Goal: Task Accomplishment & Management: Manage account settings

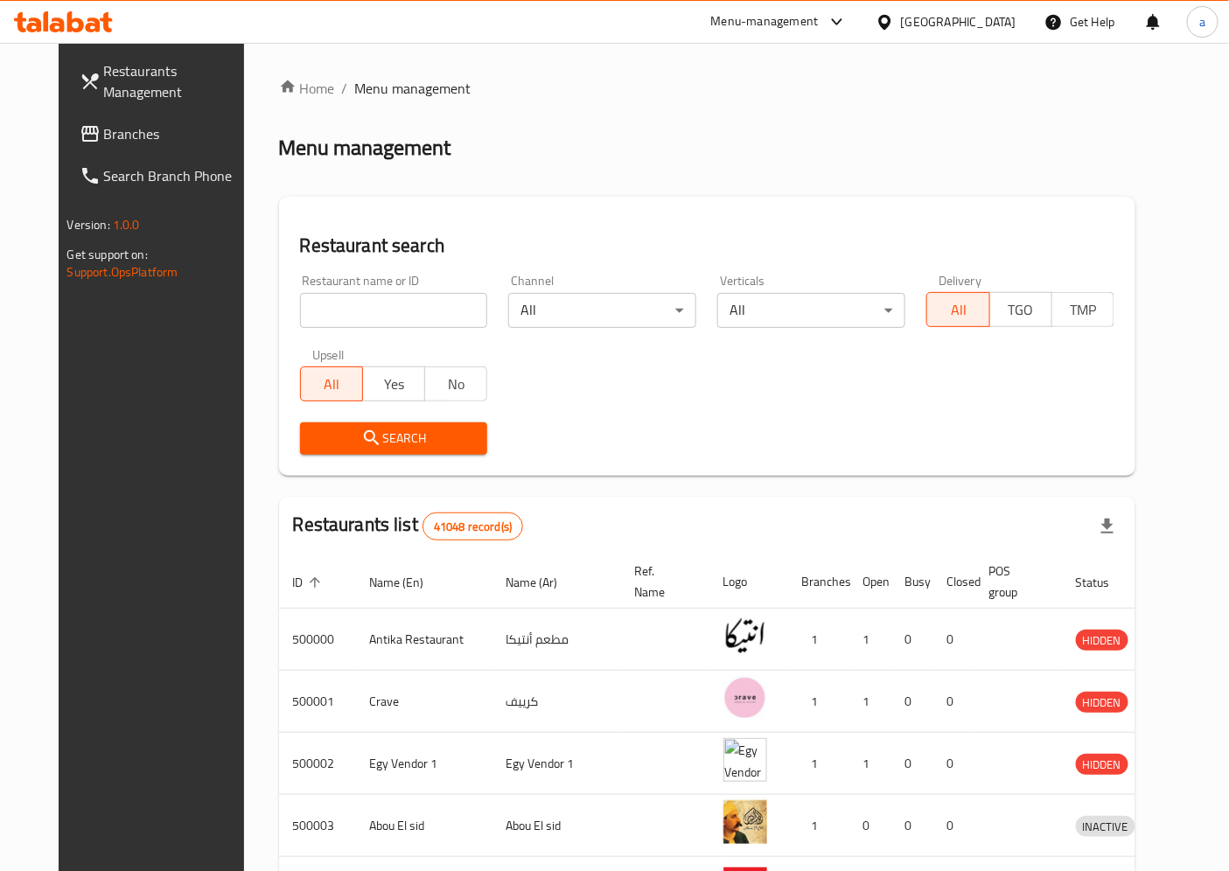
click at [120, 124] on span "Branches" at bounding box center [177, 133] width 146 height 21
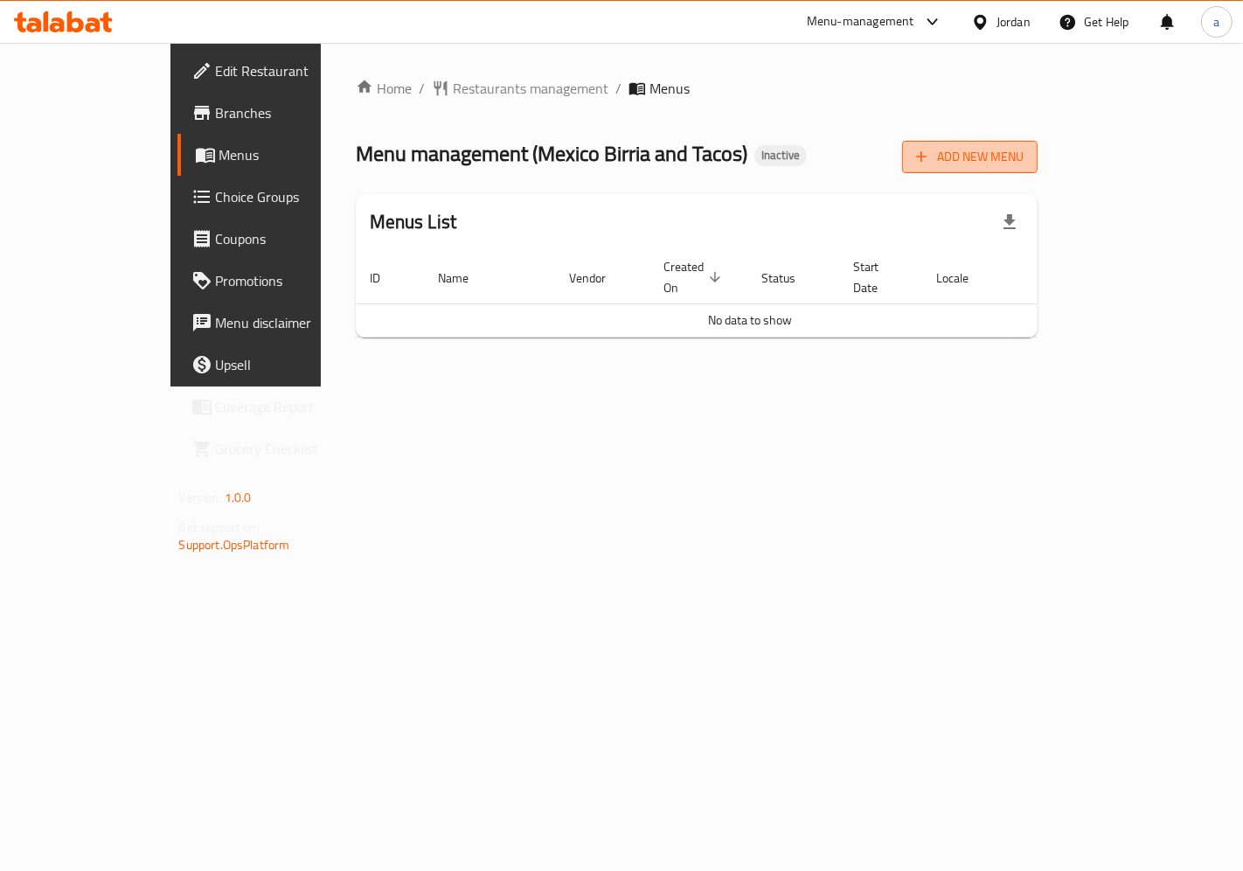
click at [1024, 159] on span "Add New Menu" at bounding box center [970, 157] width 108 height 22
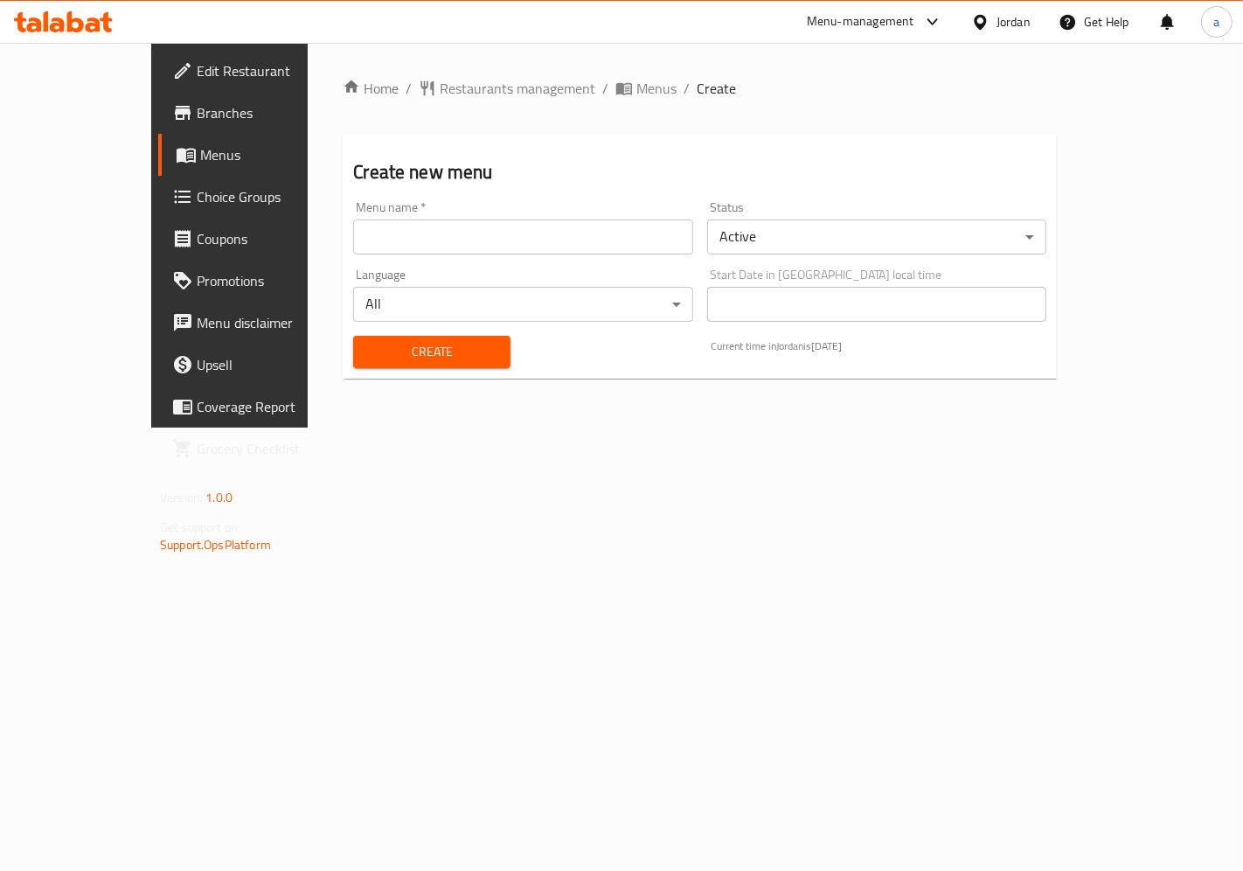
click at [554, 232] on input "text" at bounding box center [522, 236] width 339 height 35
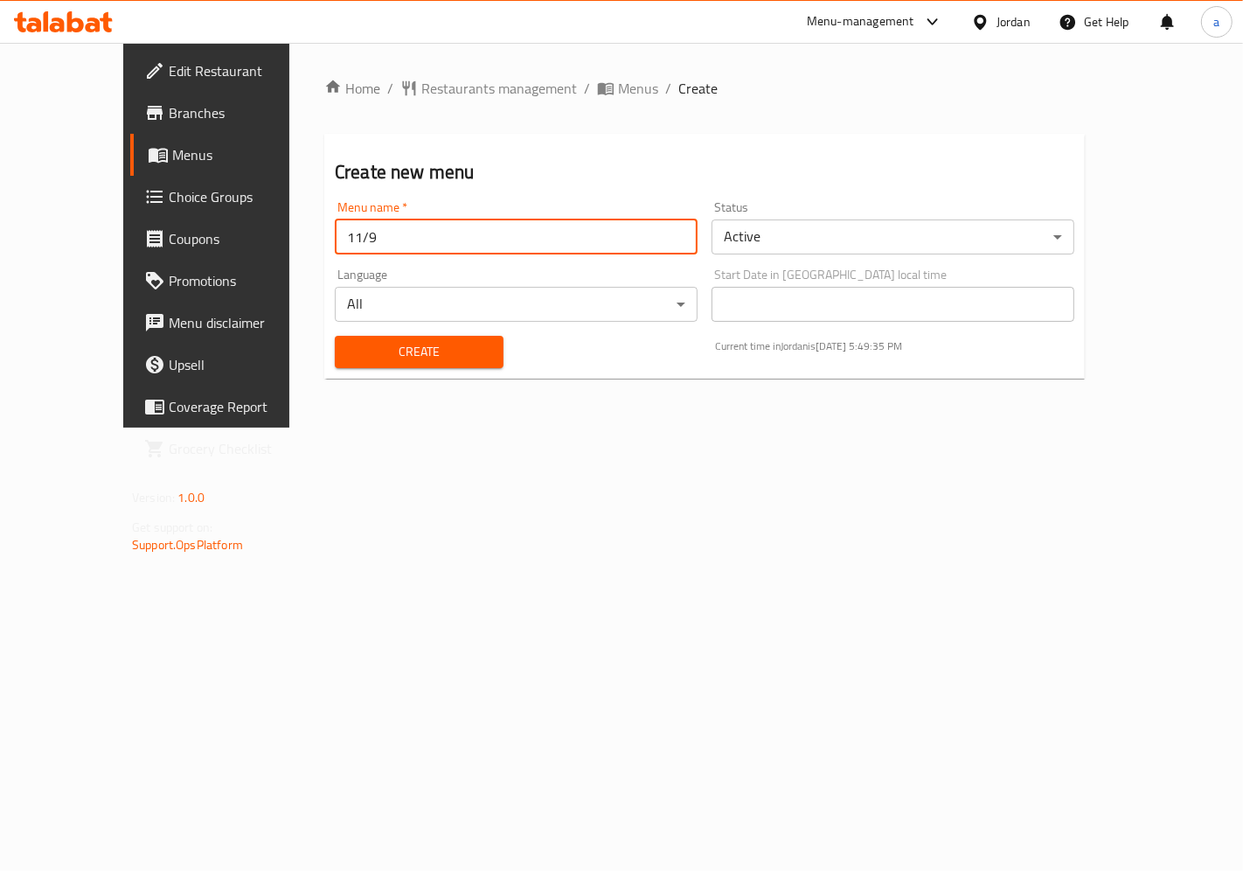
type input "11/9"
click at [450, 338] on button "Create" at bounding box center [419, 352] width 169 height 32
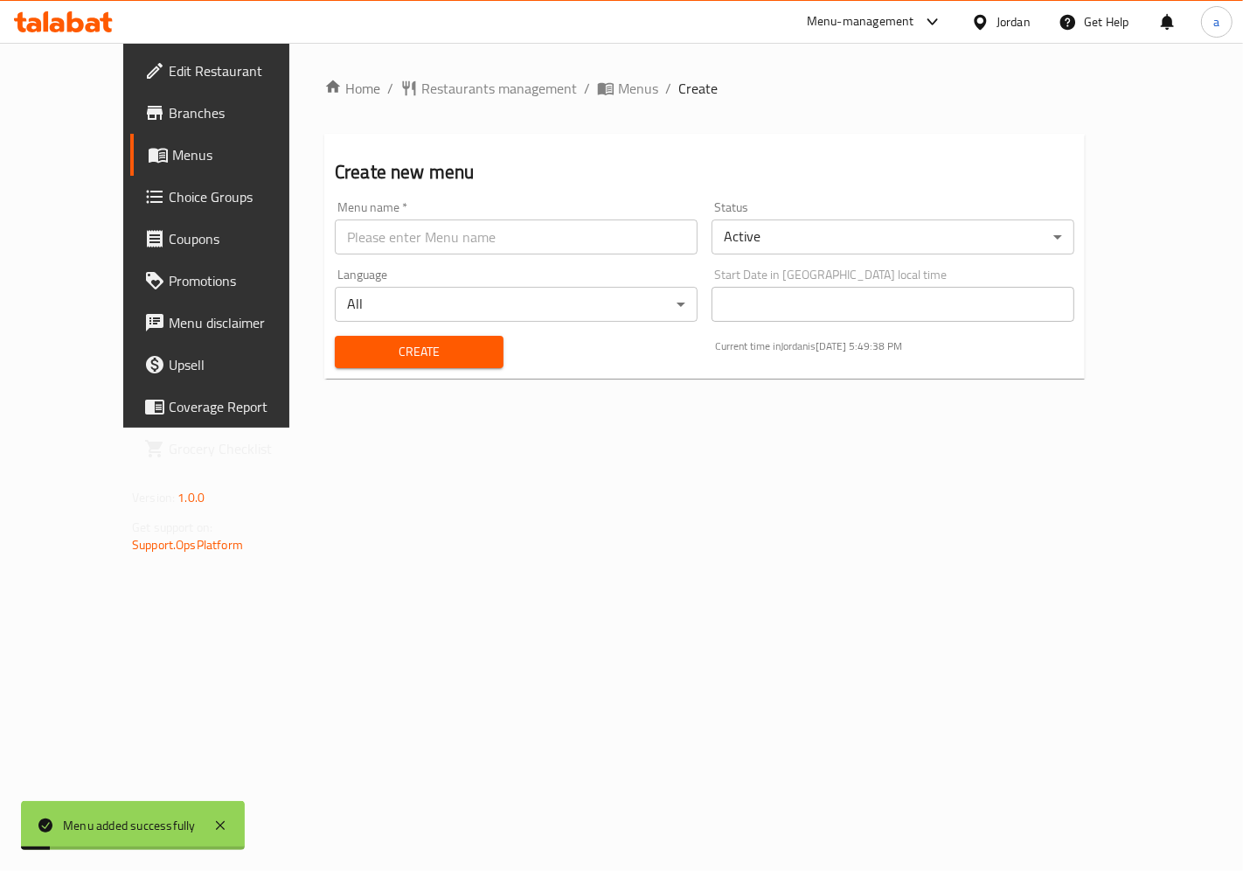
click at [172, 152] on span "Menus" at bounding box center [244, 154] width 144 height 21
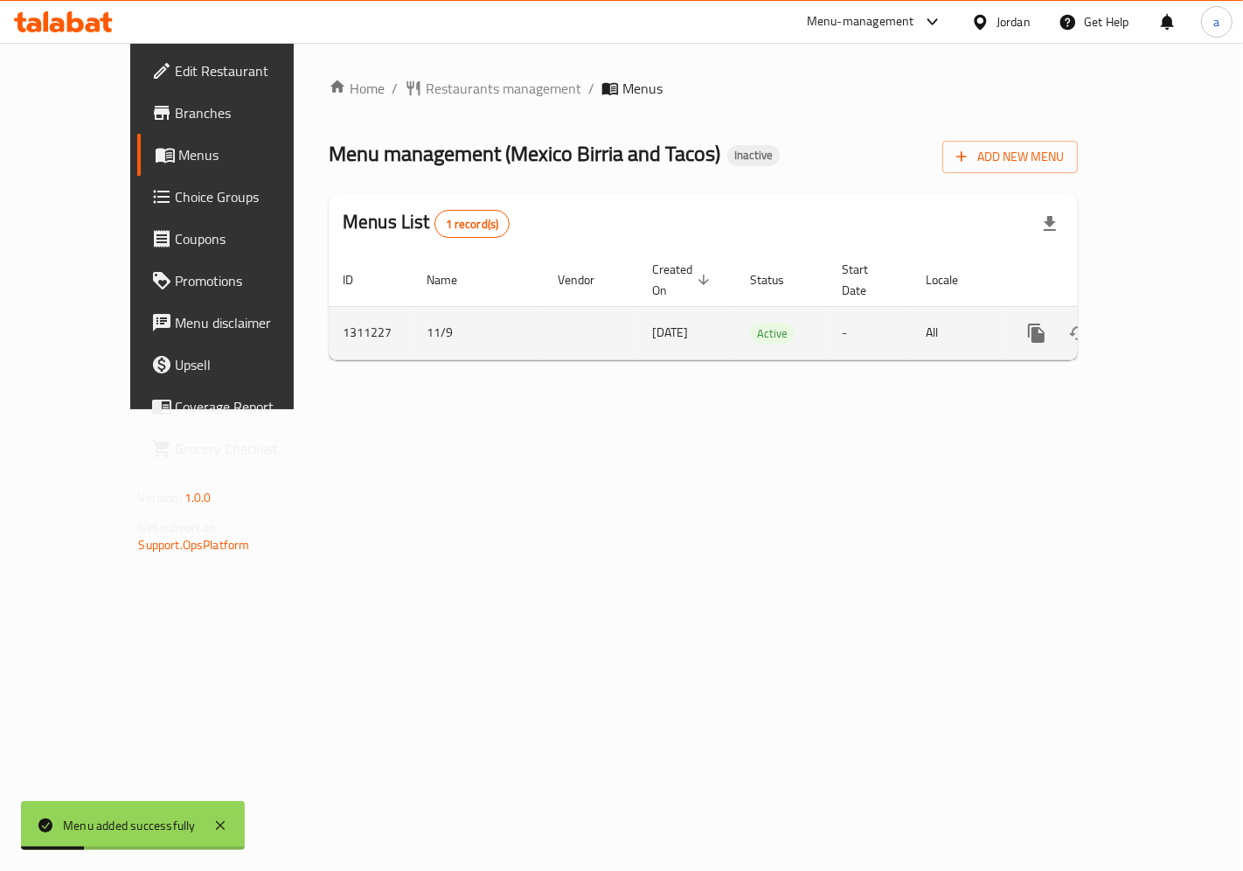
click at [1173, 323] on icon "enhanced table" at bounding box center [1162, 333] width 21 height 21
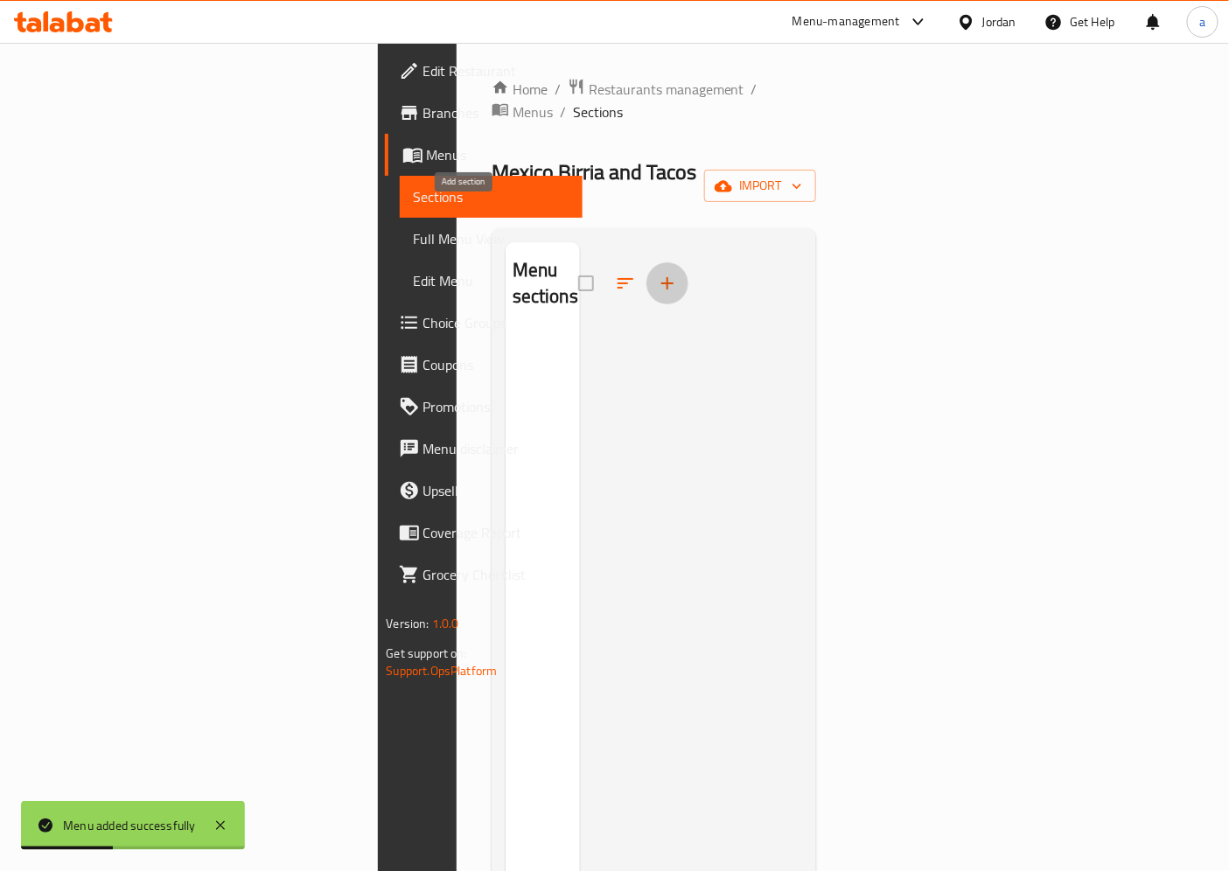
click at [646, 262] on button "button" at bounding box center [667, 283] width 42 height 42
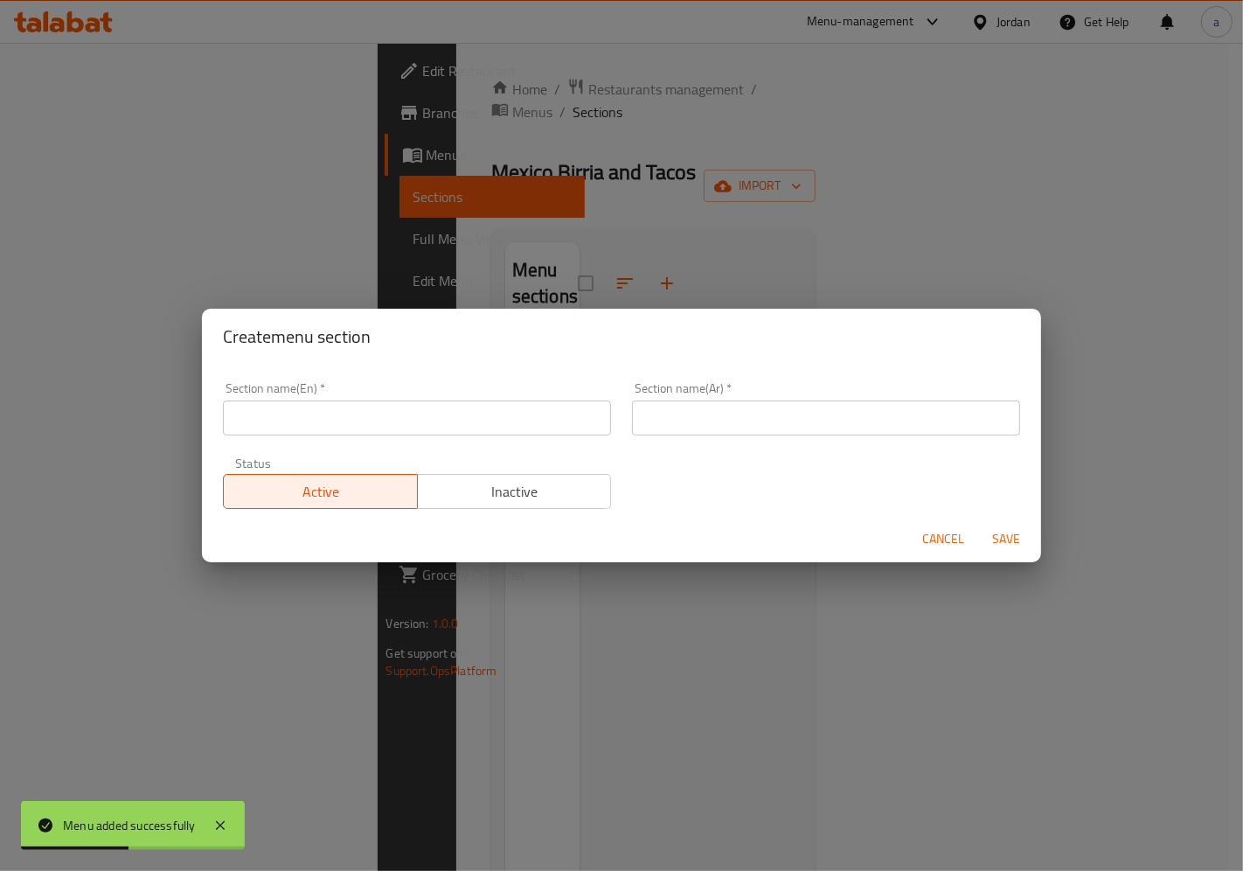
click at [372, 421] on input "text" at bounding box center [417, 417] width 388 height 35
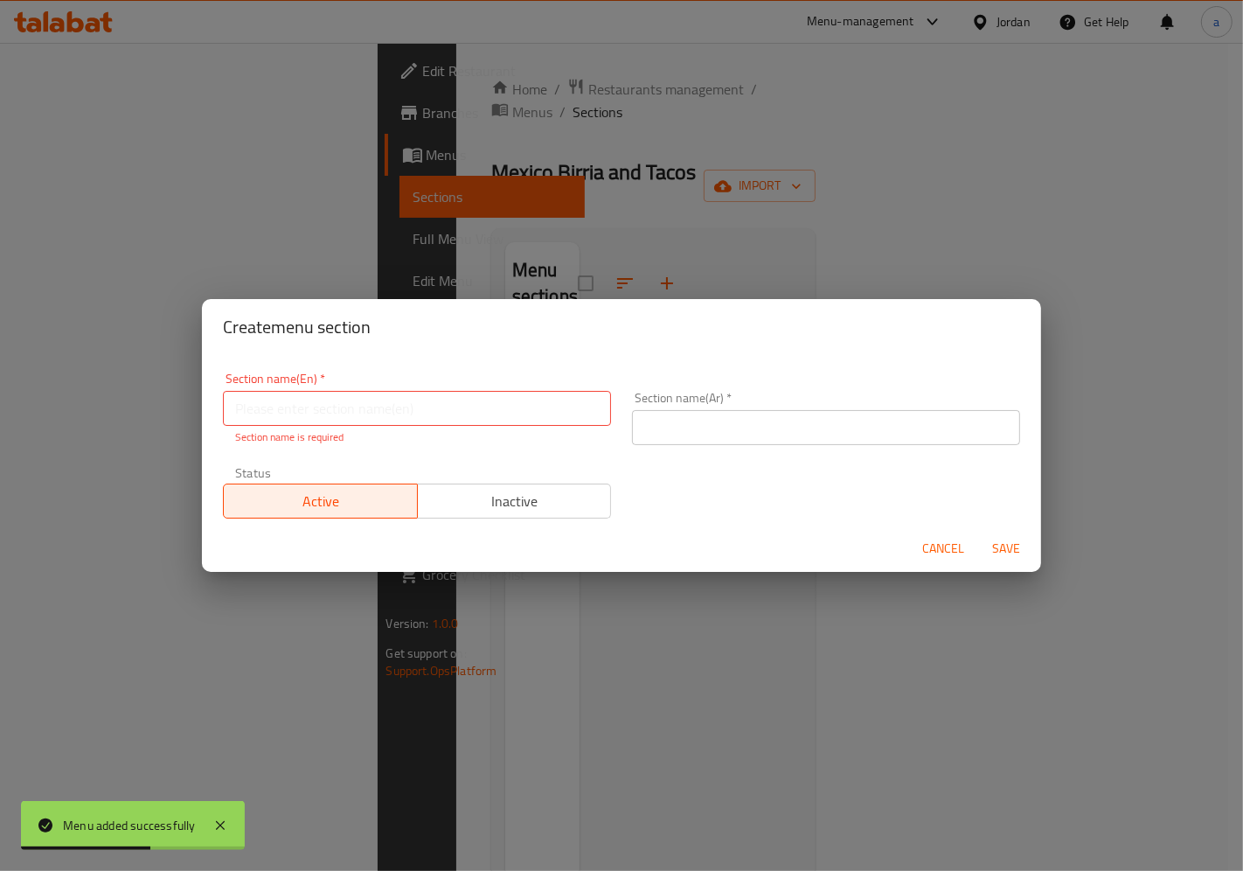
drag, startPoint x: 636, startPoint y: 289, endPoint x: 623, endPoint y: 289, distance: 13.1
click at [636, 289] on div "Create menu section Section name(En)   * Section name(En) * Section name is req…" at bounding box center [621, 435] width 1243 height 871
click at [668, 252] on div "Create menu section Section name(En)   * Section name(En) * Section name is req…" at bounding box center [621, 435] width 1243 height 871
click at [931, 547] on span "Cancel" at bounding box center [943, 549] width 42 height 22
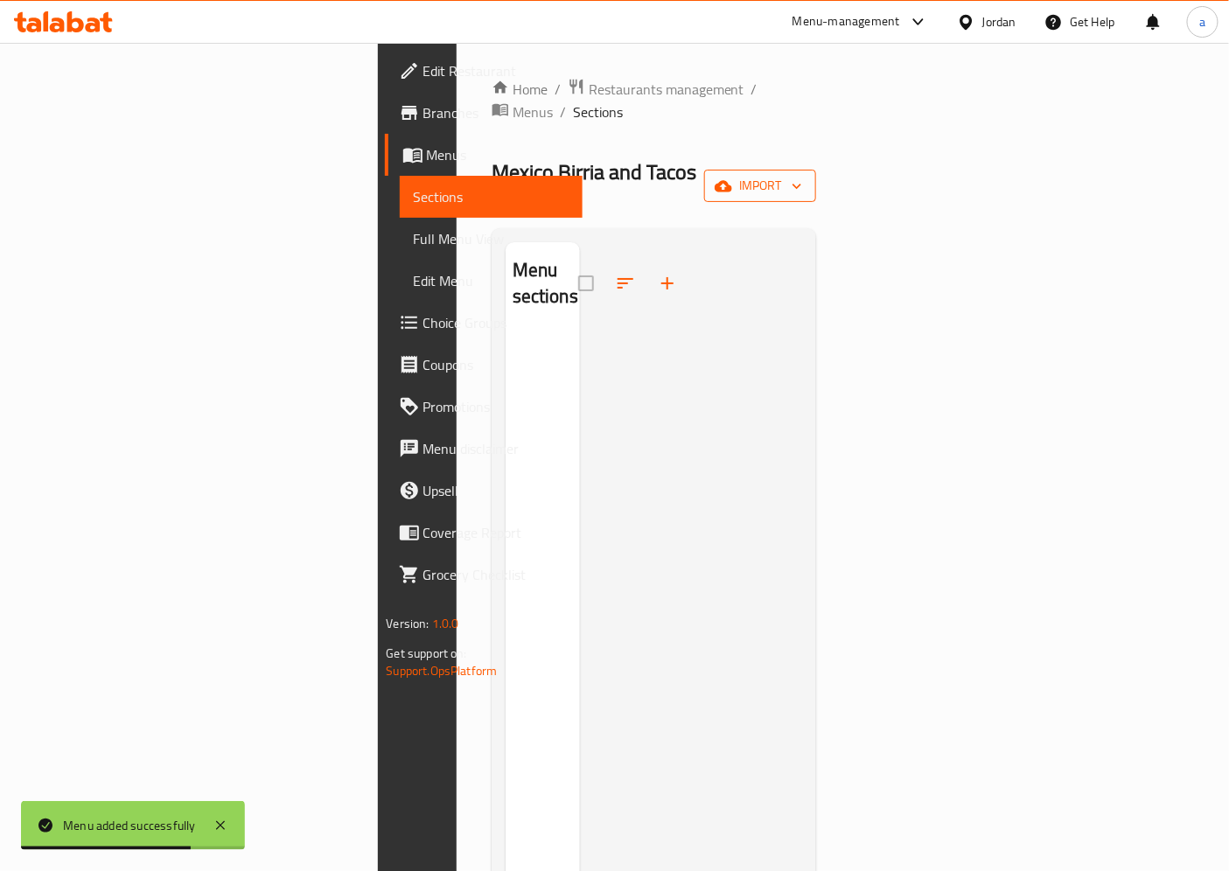
click at [816, 170] on button "import" at bounding box center [760, 186] width 112 height 32
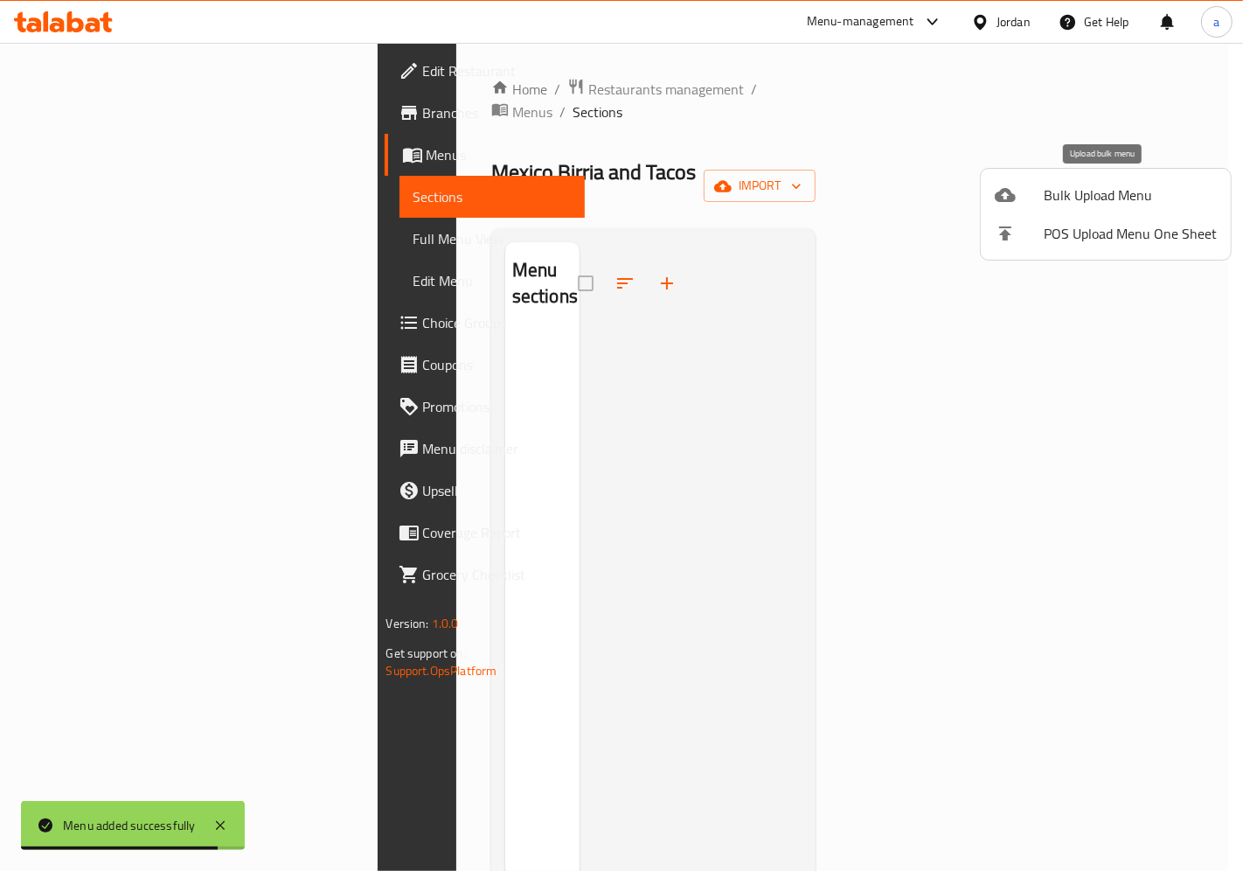
click at [1107, 196] on span "Bulk Upload Menu" at bounding box center [1130, 194] width 173 height 21
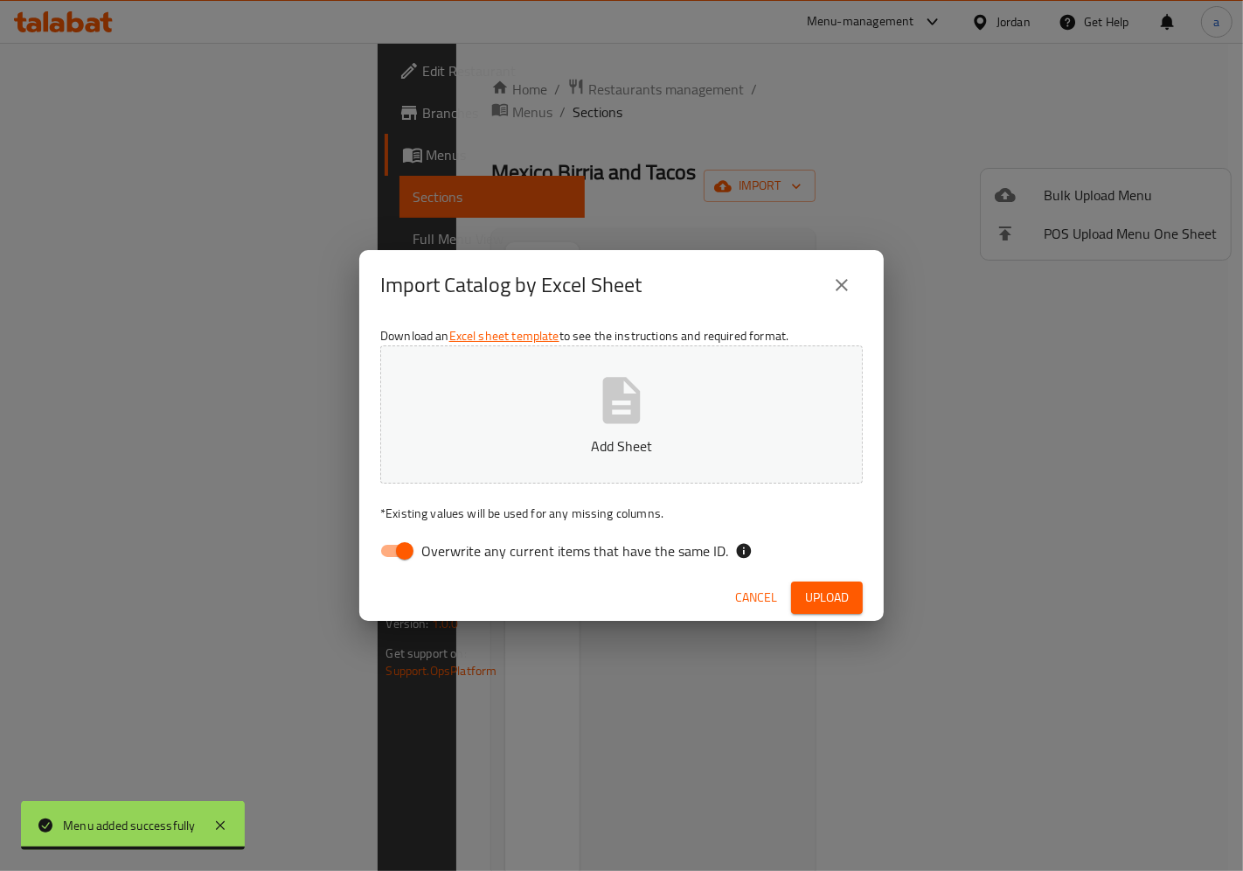
click at [408, 544] on input "Overwrite any current items that have the same ID." at bounding box center [405, 550] width 100 height 33
checkbox input "false"
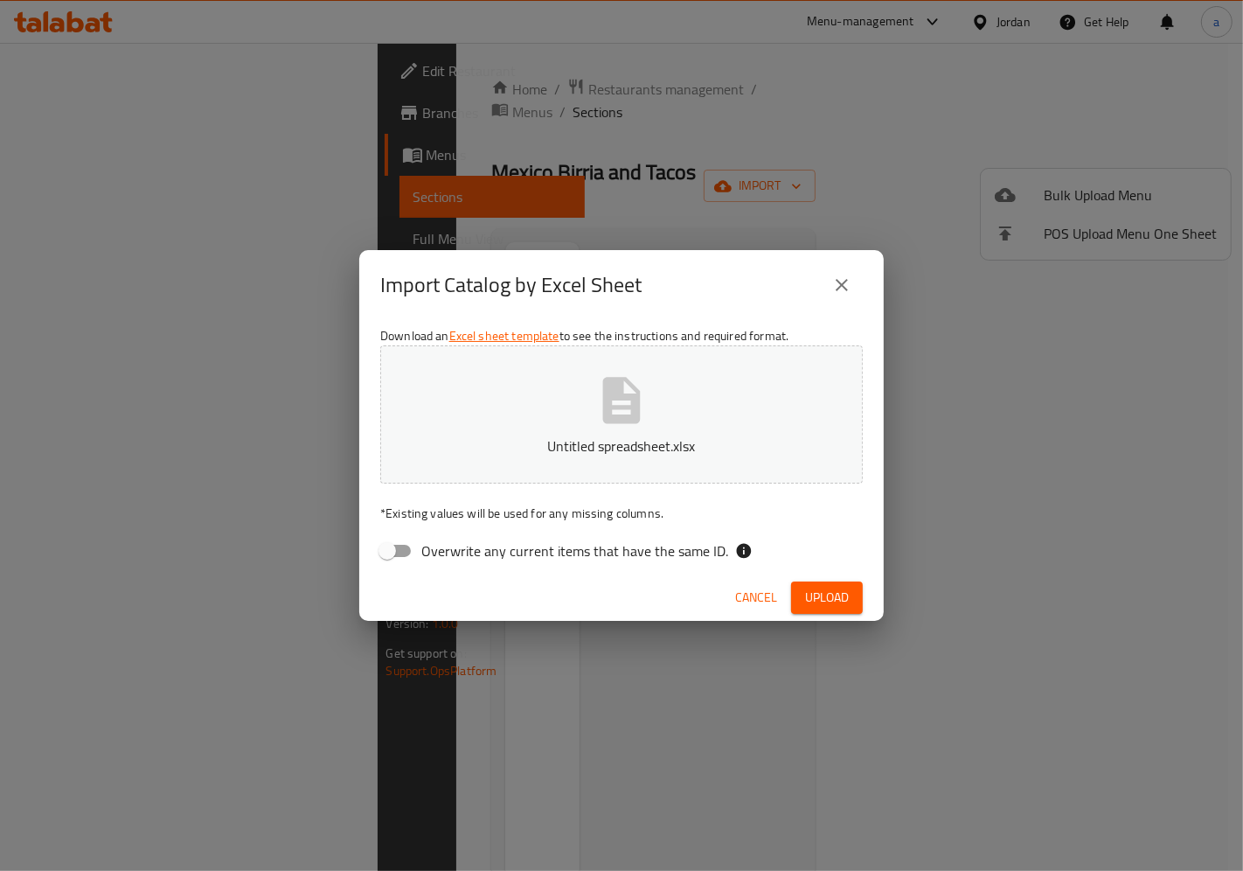
drag, startPoint x: 811, startPoint y: 597, endPoint x: 820, endPoint y: 599, distance: 9.8
click at [814, 599] on span "Upload" at bounding box center [827, 598] width 44 height 22
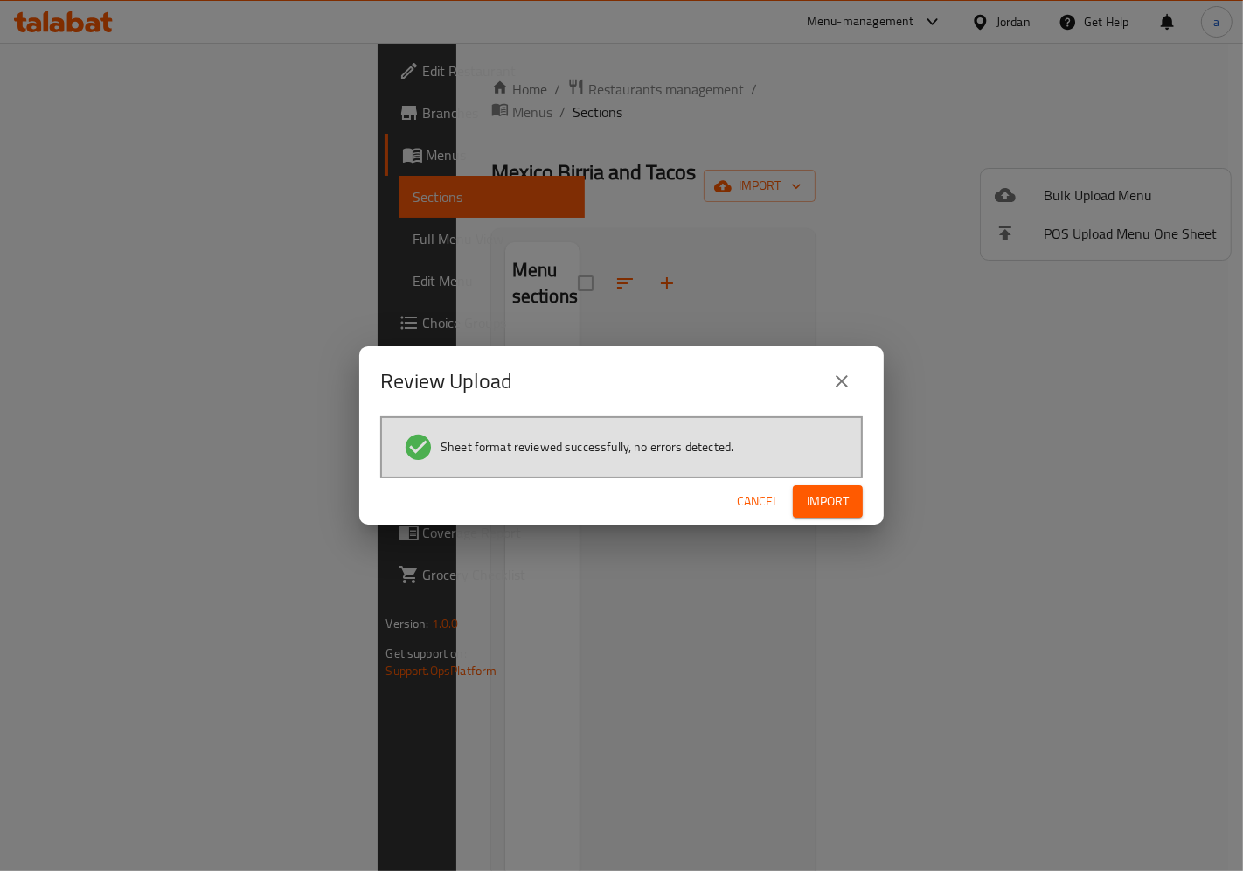
click at [855, 485] on button "Import" at bounding box center [828, 501] width 70 height 32
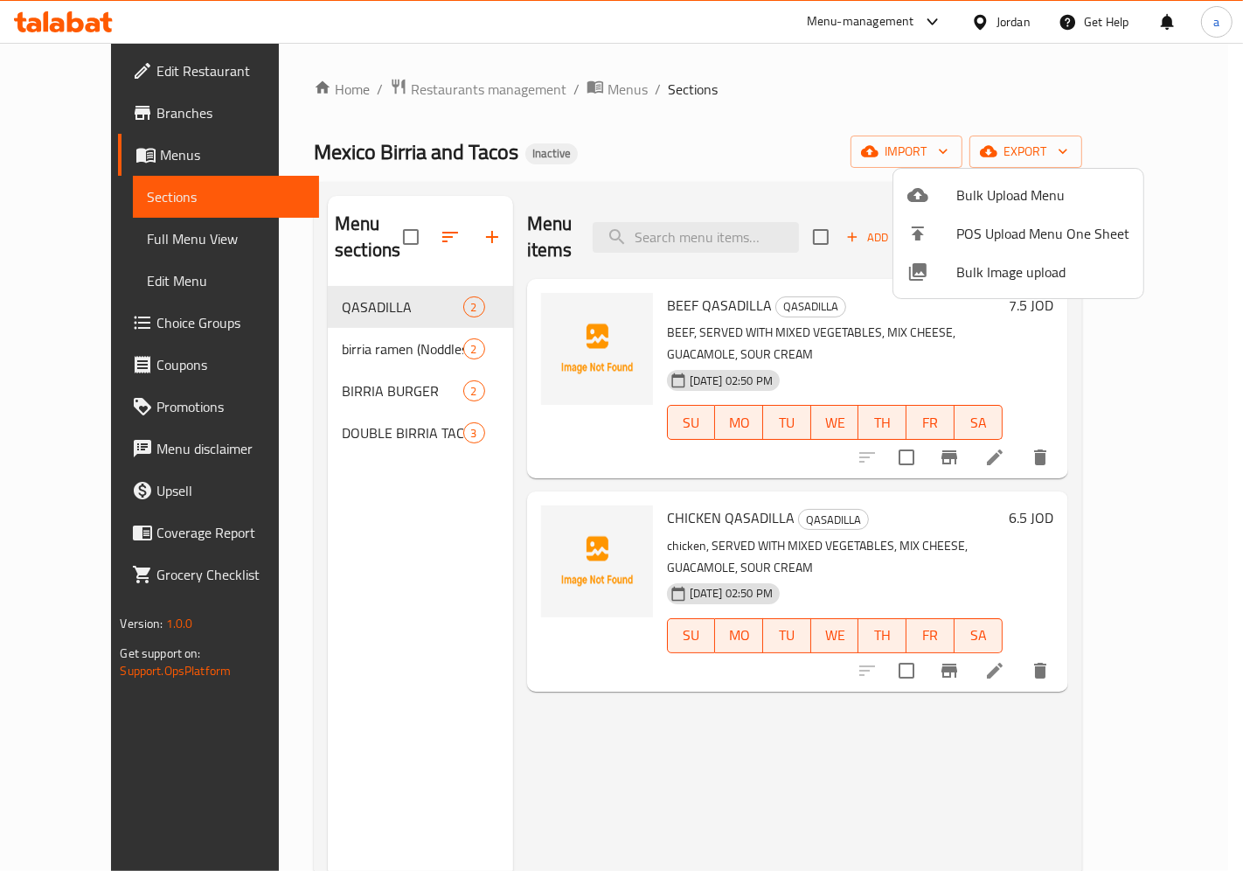
click at [1102, 406] on div at bounding box center [621, 435] width 1243 height 871
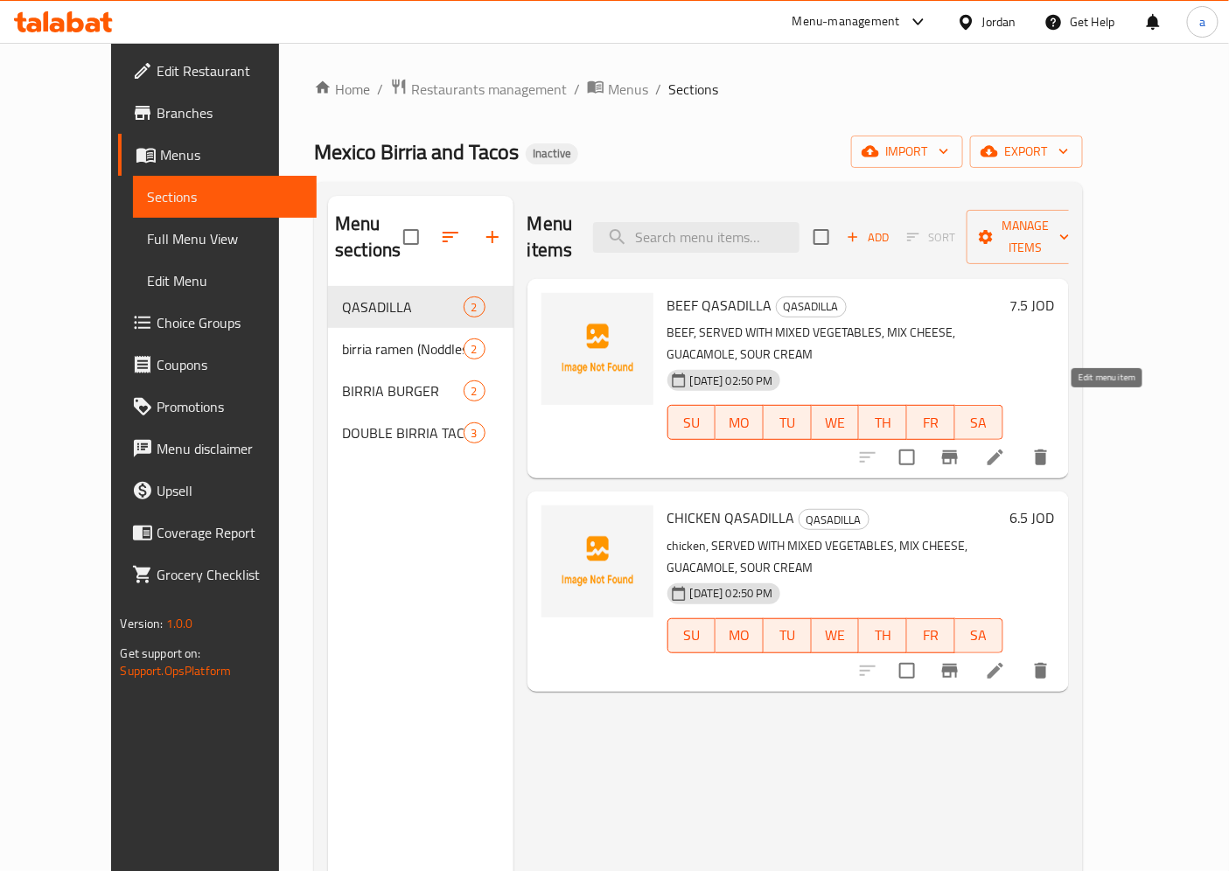
click at [1006, 447] on icon at bounding box center [995, 457] width 21 height 21
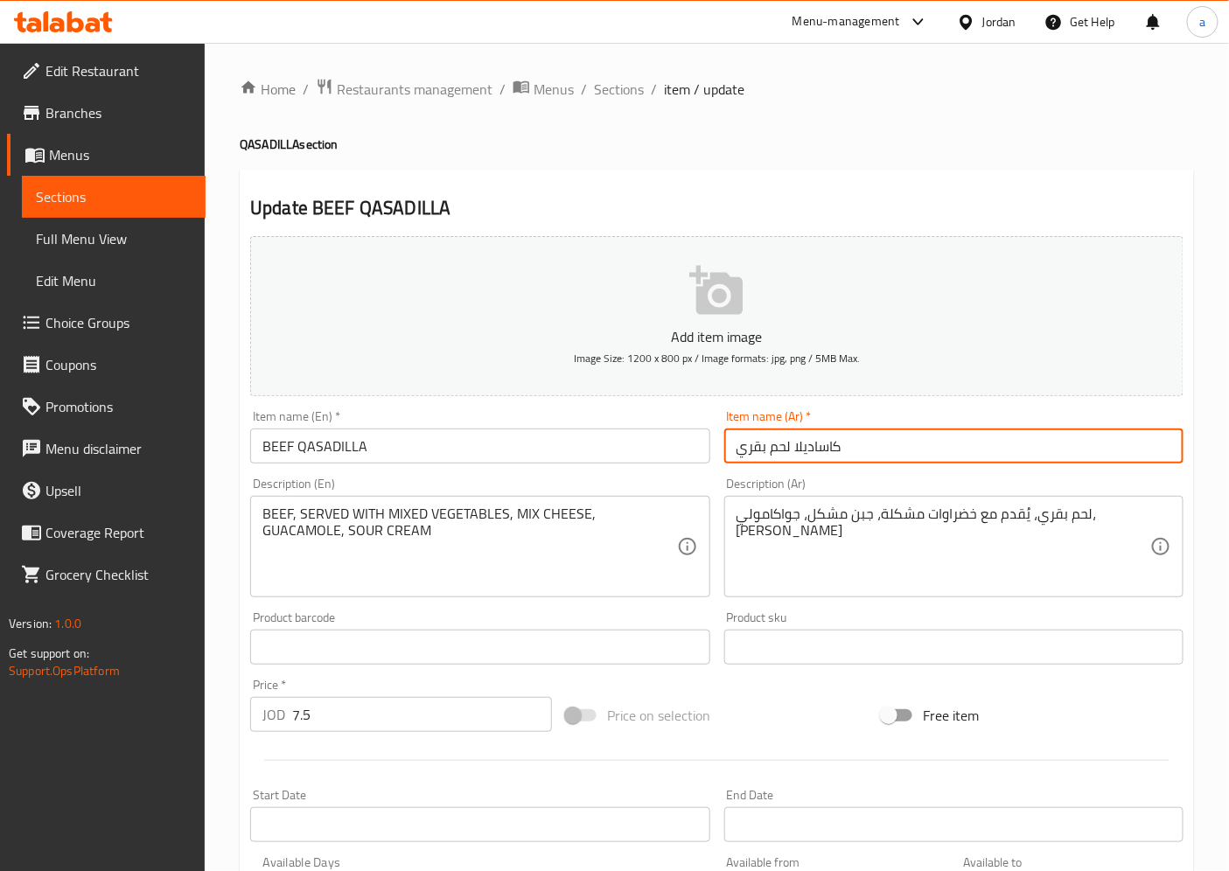
click at [846, 444] on input "كاساديلا لحم بقري" at bounding box center [953, 445] width 459 height 35
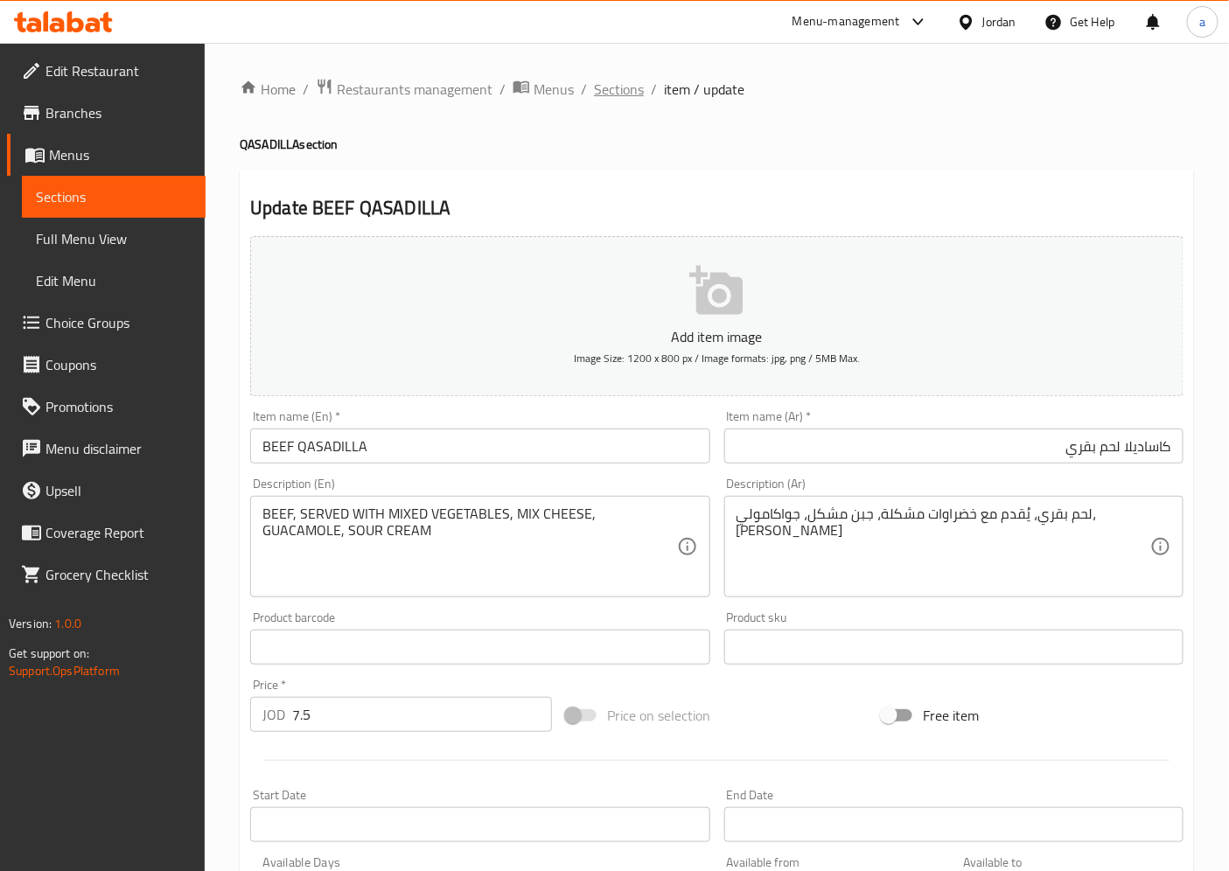
click at [621, 99] on span "Sections" at bounding box center [619, 89] width 50 height 21
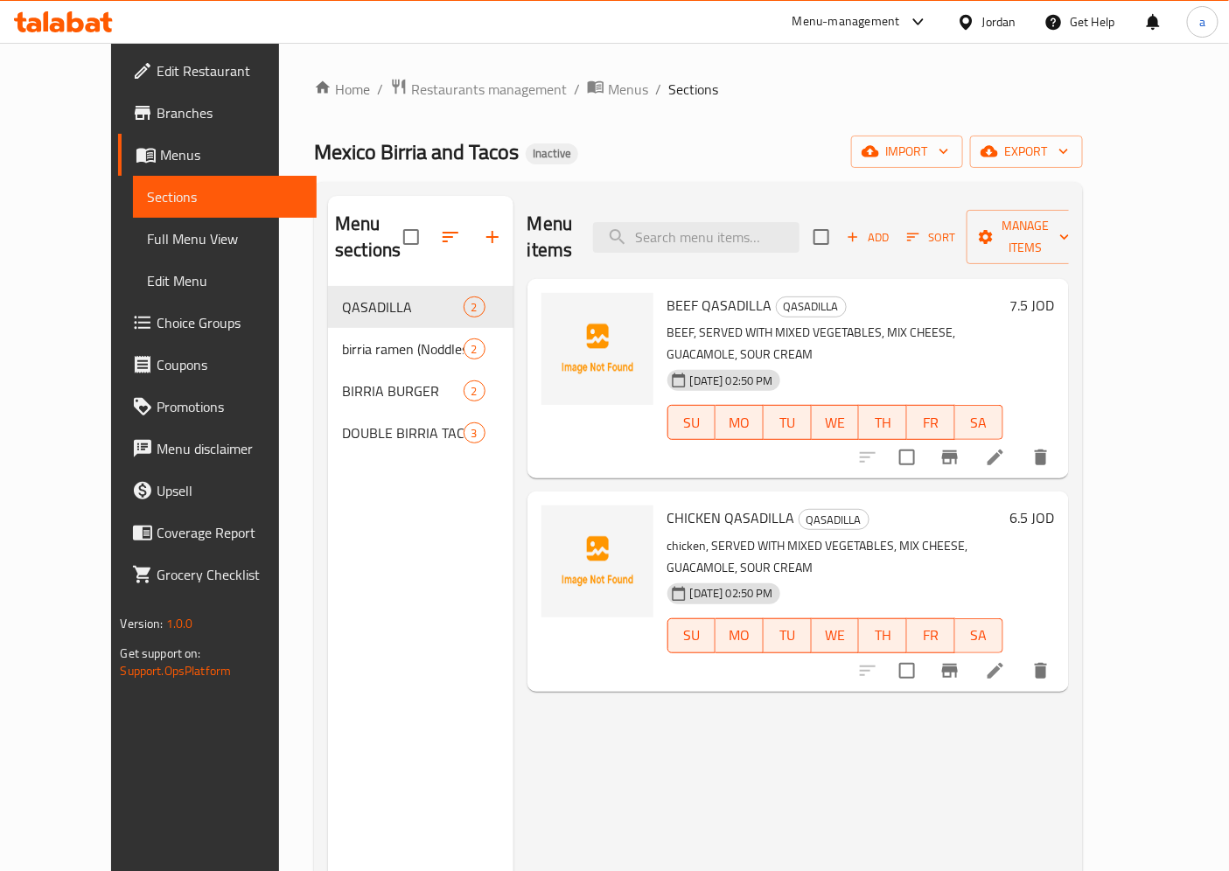
click at [1003, 663] on icon at bounding box center [995, 671] width 16 height 16
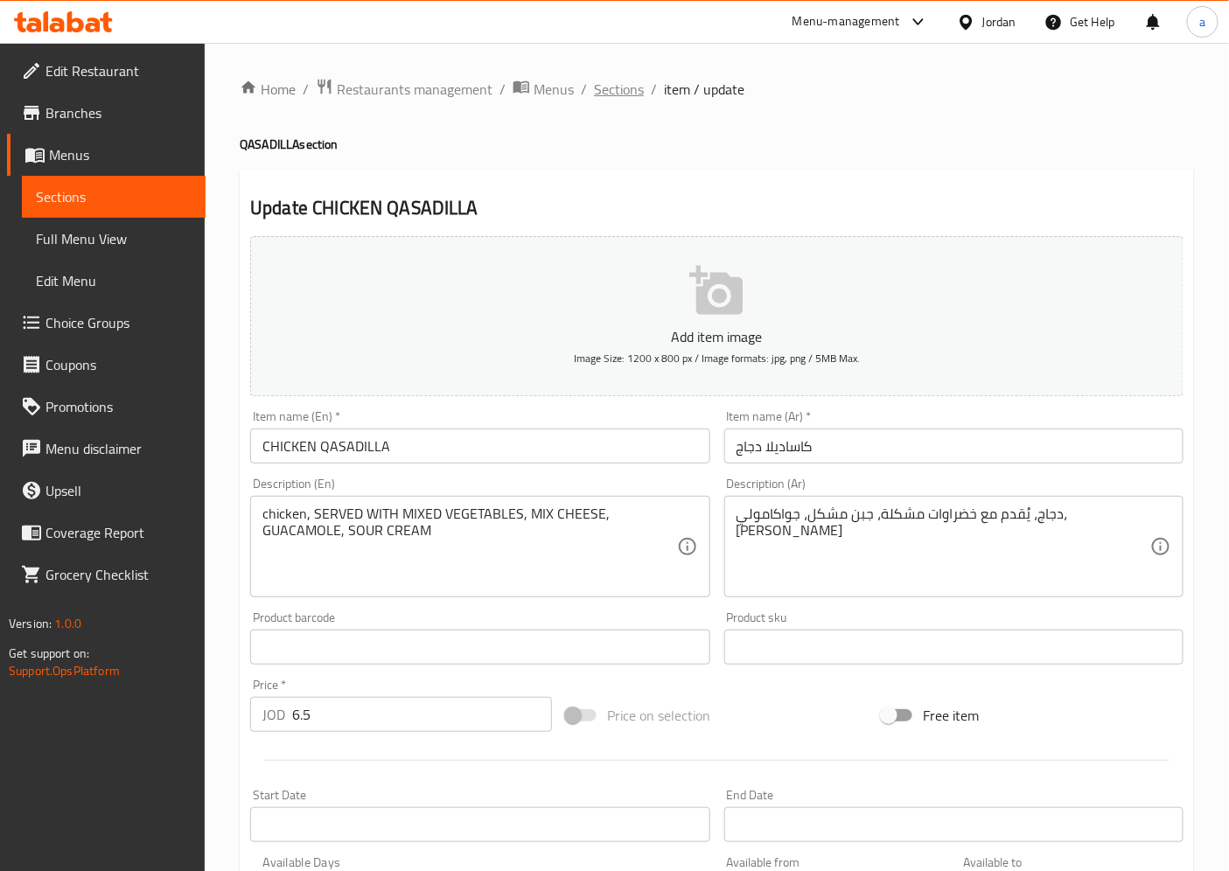
click at [607, 85] on span "Sections" at bounding box center [619, 89] width 50 height 21
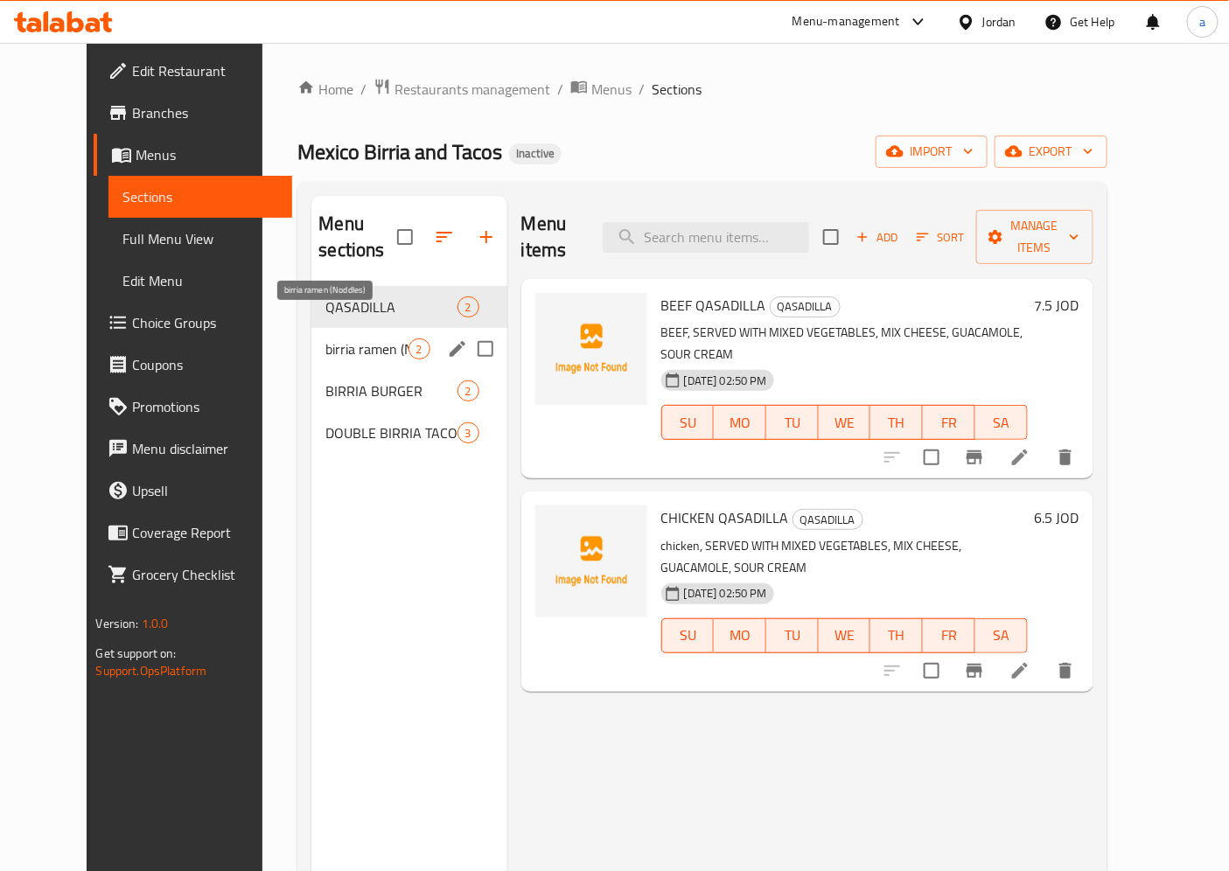
click at [357, 338] on span "birria ramen (Noddles)" at bounding box center [366, 348] width 82 height 21
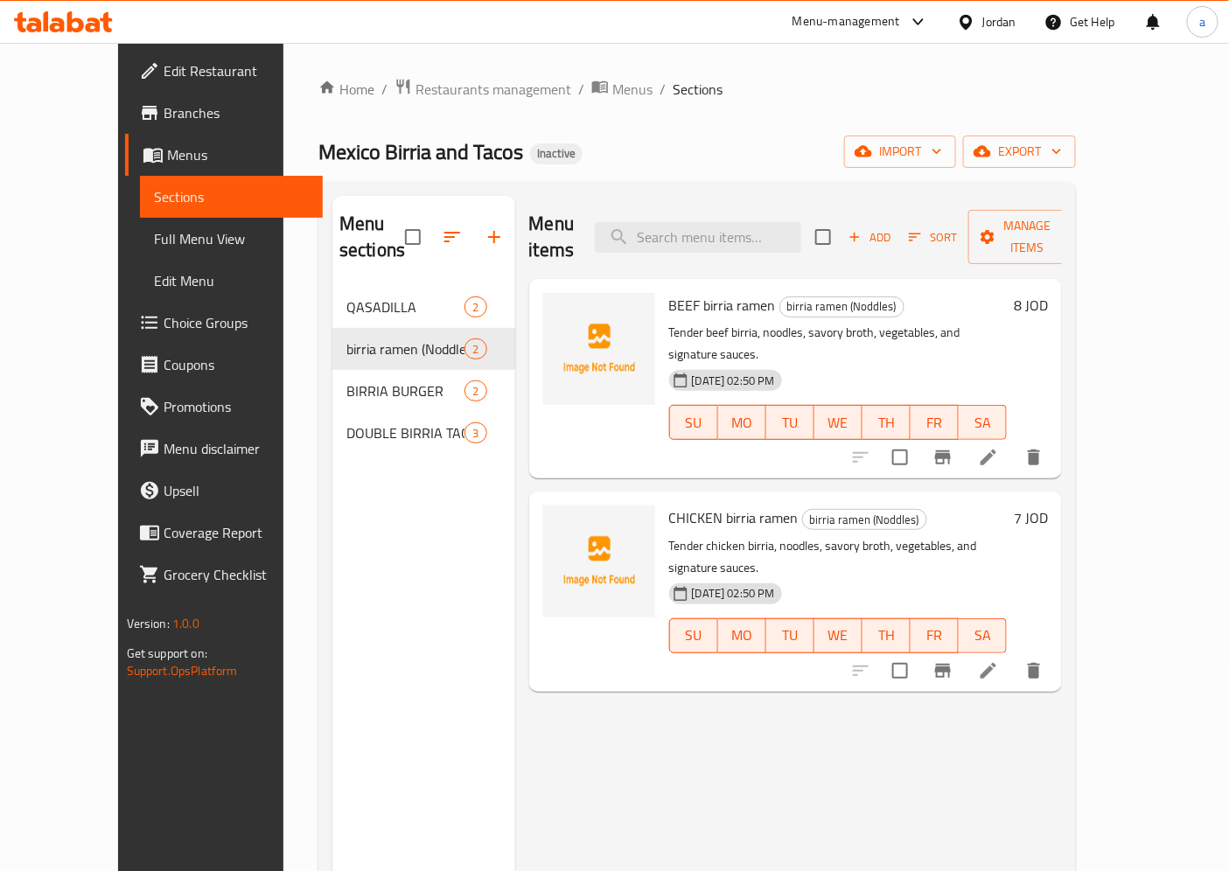
click at [1013, 442] on li at bounding box center [988, 457] width 49 height 31
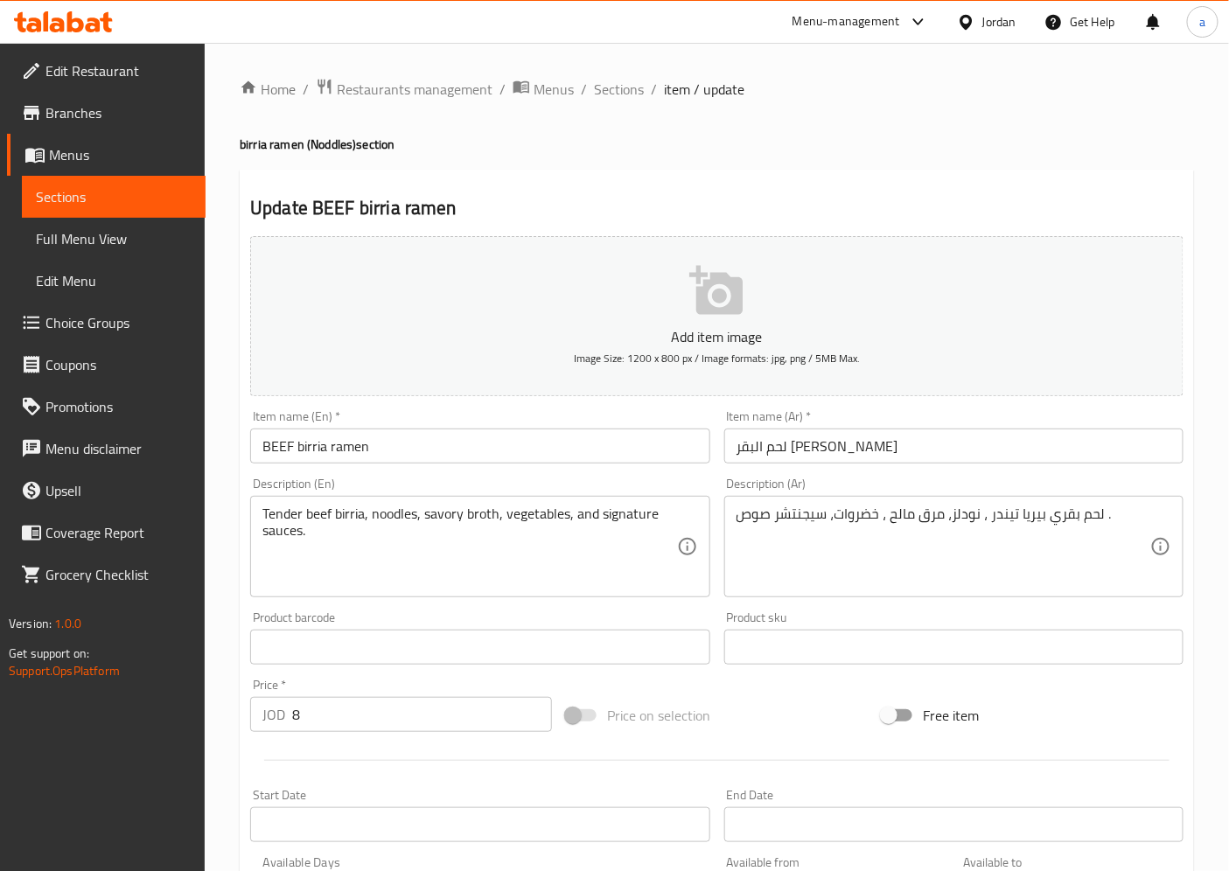
click at [495, 198] on h2 "Update BEEF birria ramen" at bounding box center [716, 208] width 933 height 26
click at [493, 197] on h2 "Update BEEF birria ramen" at bounding box center [716, 208] width 933 height 26
click at [615, 86] on span "Sections" at bounding box center [619, 89] width 50 height 21
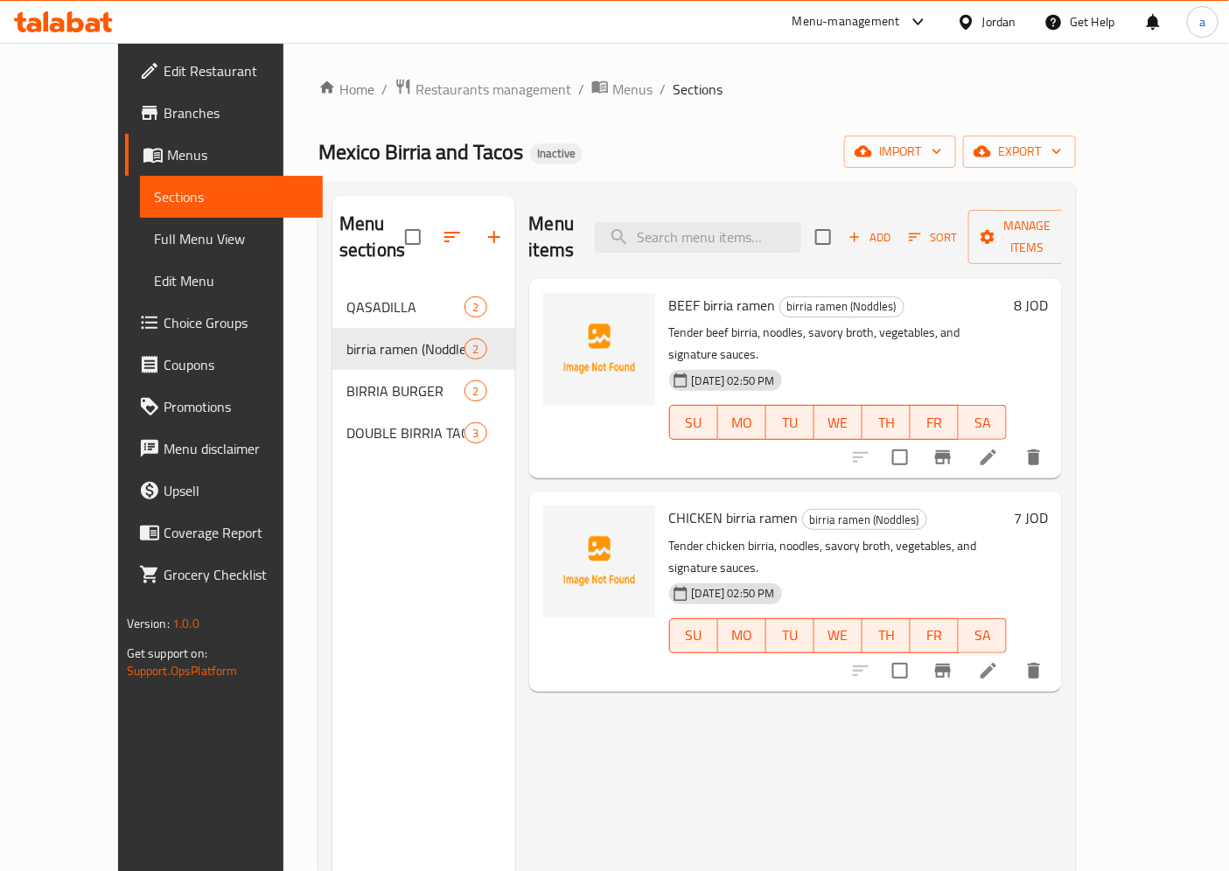
click at [996, 663] on icon at bounding box center [988, 671] width 16 height 16
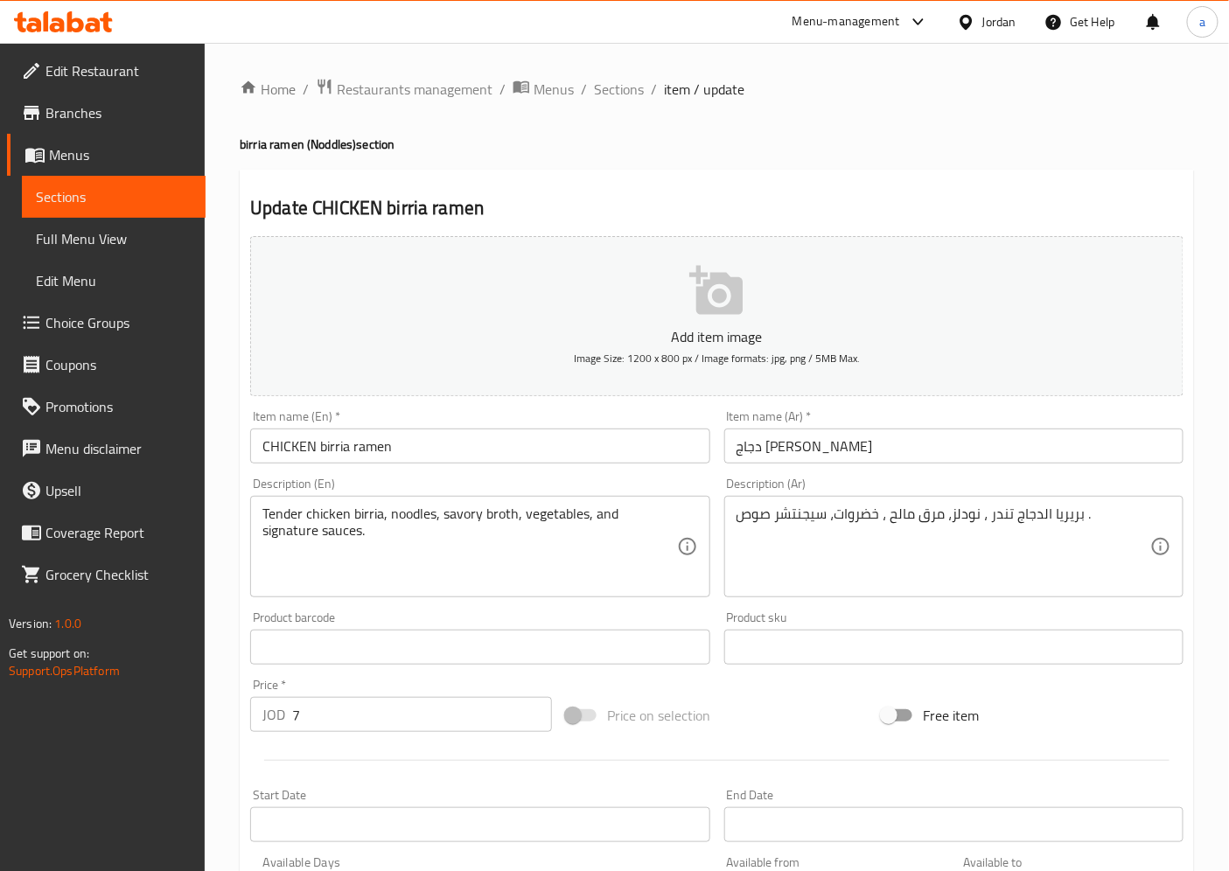
click at [612, 150] on h4 "birria ramen (Noddles) section" at bounding box center [717, 144] width 954 height 17
click at [593, 176] on div "Update CHICKEN birria ramen Add item image Image Size: 1200 x 800 px / Image fo…" at bounding box center [717, 679] width 954 height 1018
click at [628, 83] on span "Sections" at bounding box center [619, 89] width 50 height 21
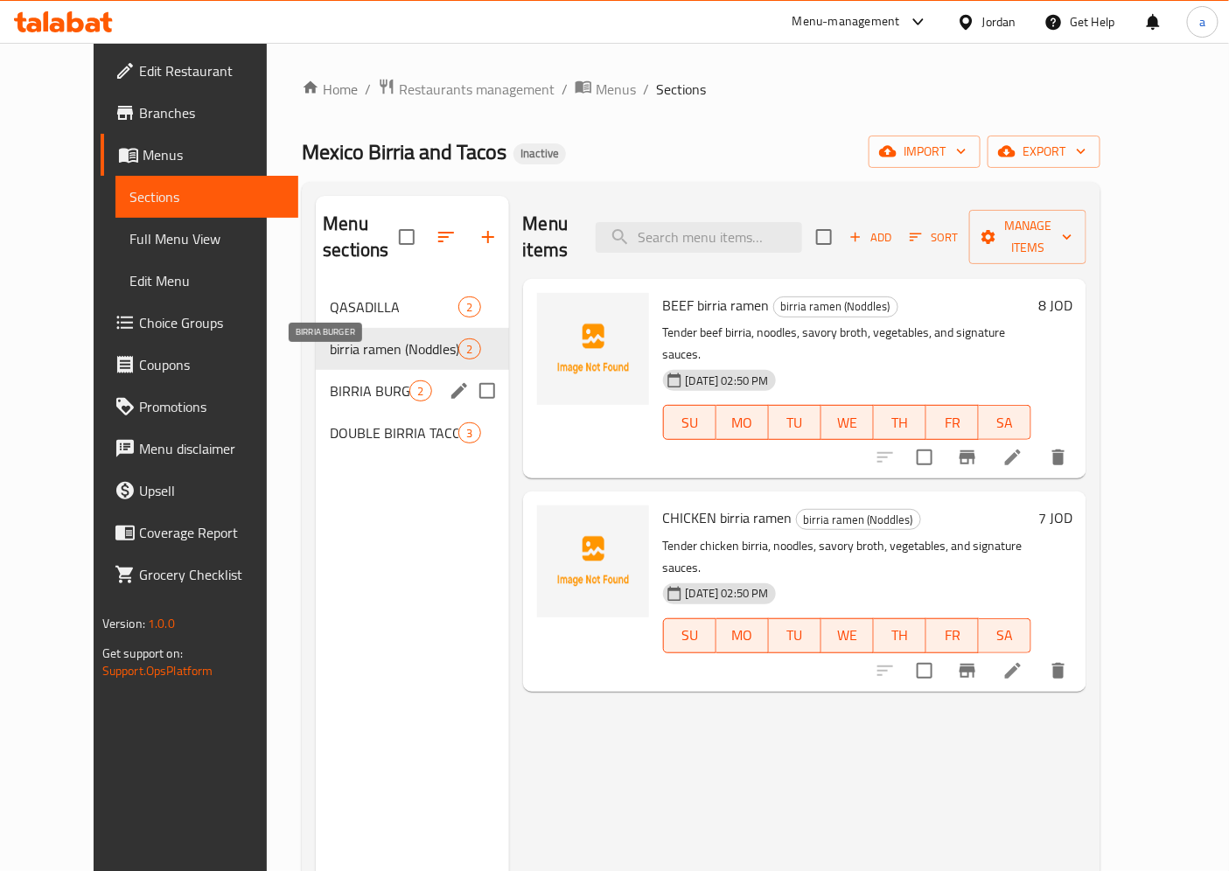
click at [360, 380] on span "BIRRIA BURGER" at bounding box center [370, 390] width 80 height 21
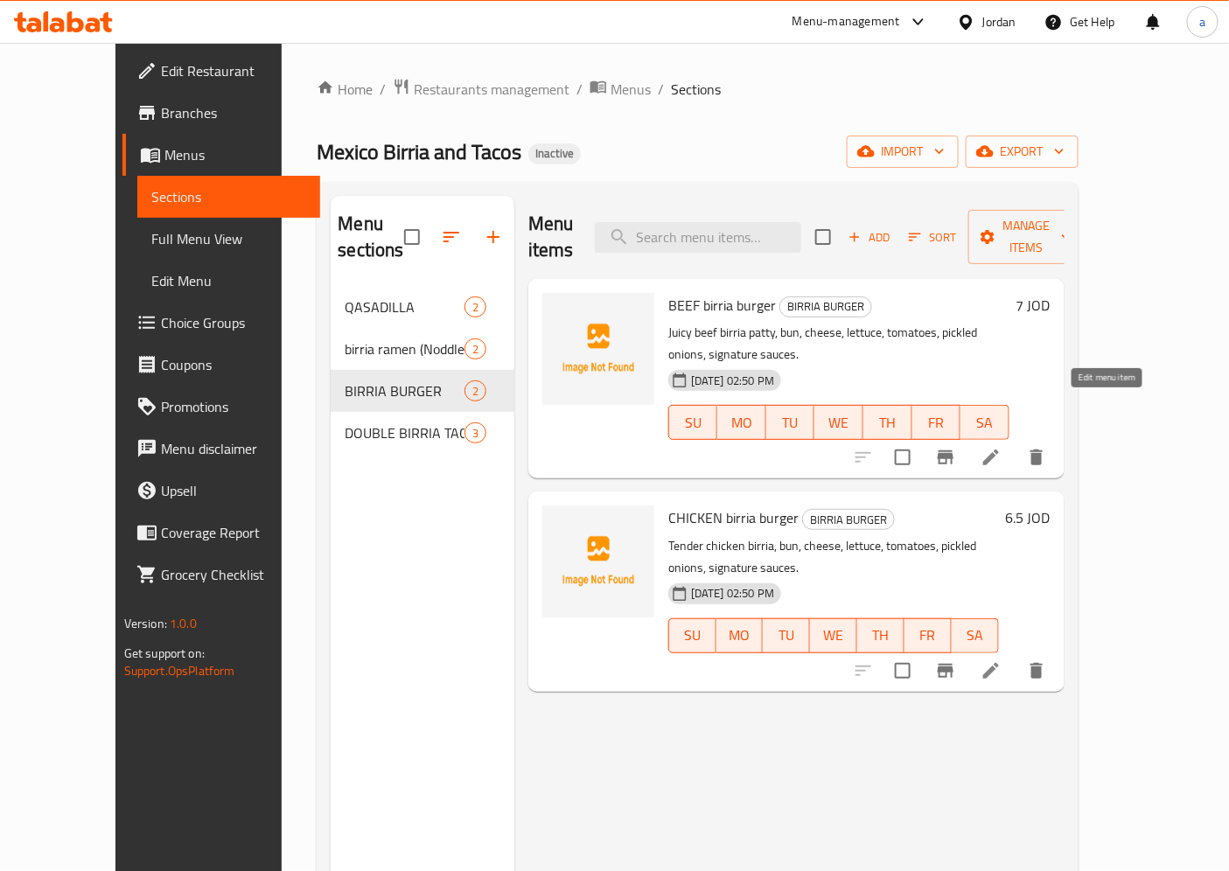
click at [999, 449] on icon at bounding box center [991, 457] width 16 height 16
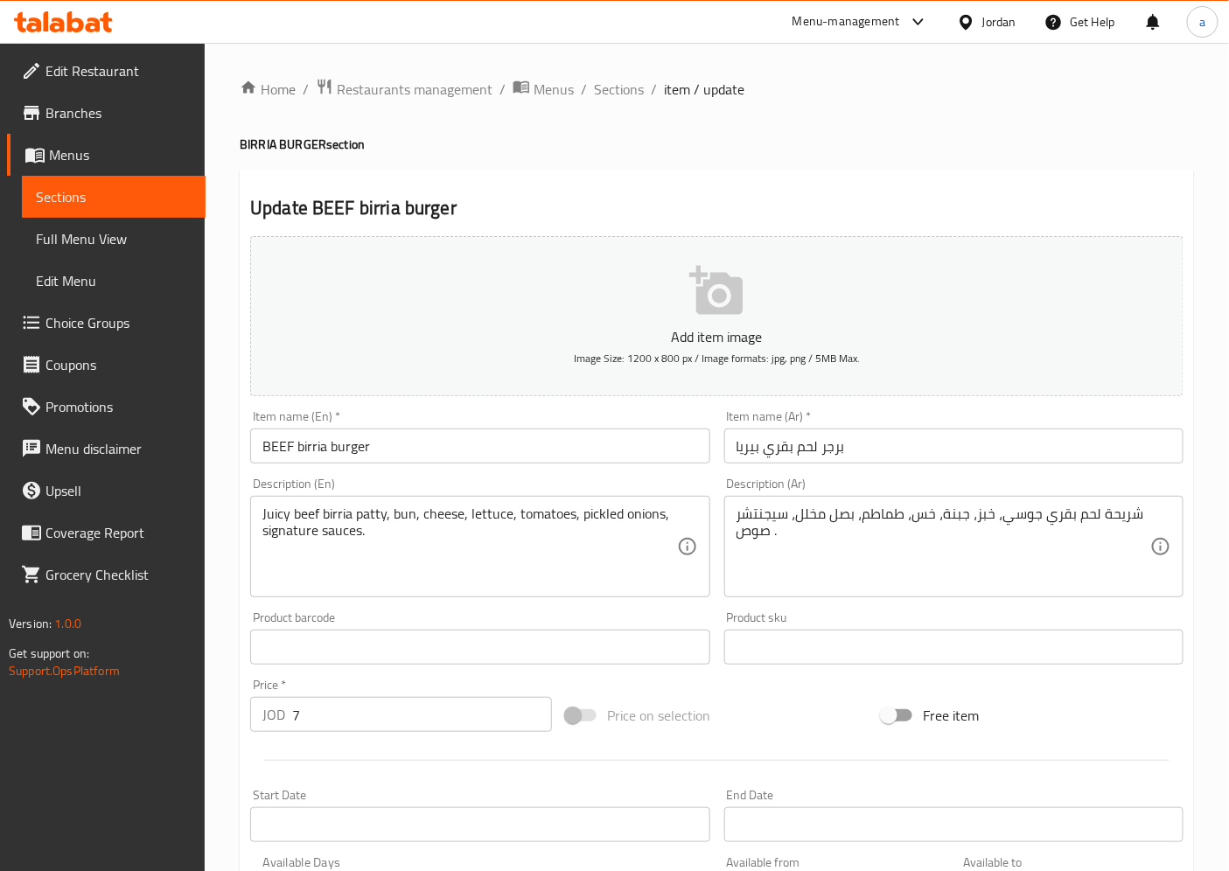
click at [478, 190] on div "Update BEEF birria burger Add item image Image Size: 1200 x 800 px / Image form…" at bounding box center [717, 679] width 954 height 1018
click at [540, 202] on h2 "Update BEEF birria burger" at bounding box center [716, 208] width 933 height 26
click at [517, 158] on div "Home / Restaurants management / Menus / Sections / item / update BIRRIA BURGER …" at bounding box center [717, 639] width 954 height 1123
click at [593, 190] on div "Update BEEF birria burger Add item image Image Size: 1200 x 800 px / Image form…" at bounding box center [717, 679] width 954 height 1018
click at [735, 184] on div "Update BEEF birria burger Add item image Image Size: 1200 x 800 px / Image form…" at bounding box center [717, 679] width 954 height 1018
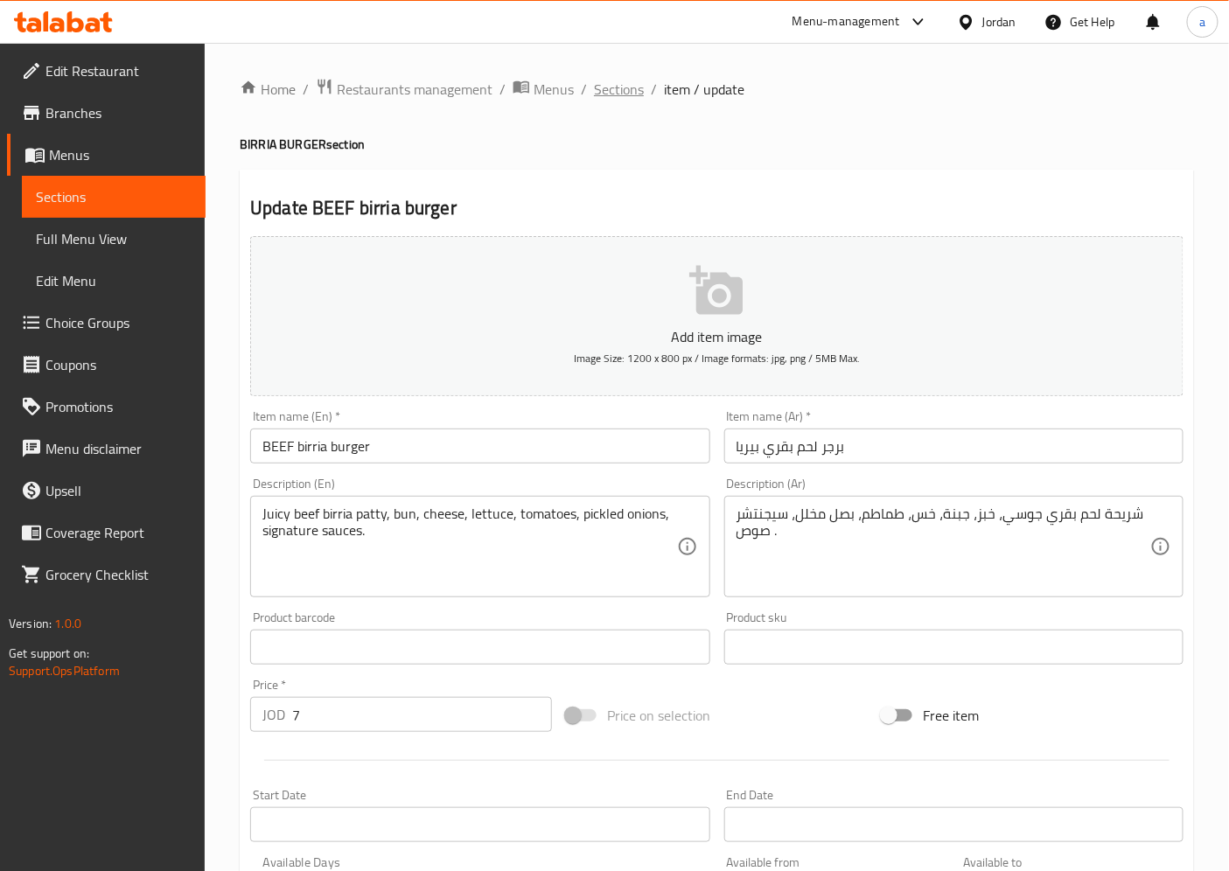
click at [614, 92] on span "Sections" at bounding box center [619, 89] width 50 height 21
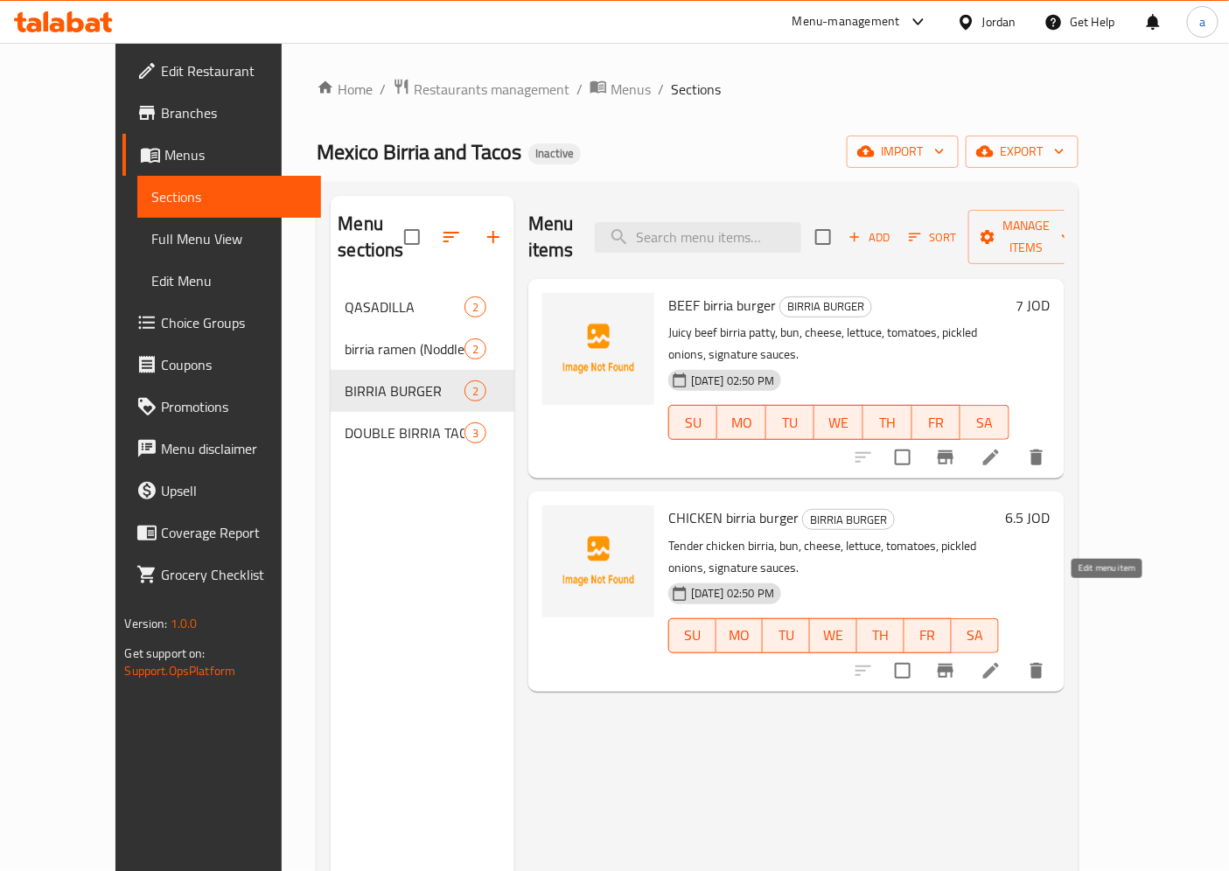
click at [999, 663] on icon at bounding box center [991, 671] width 16 height 16
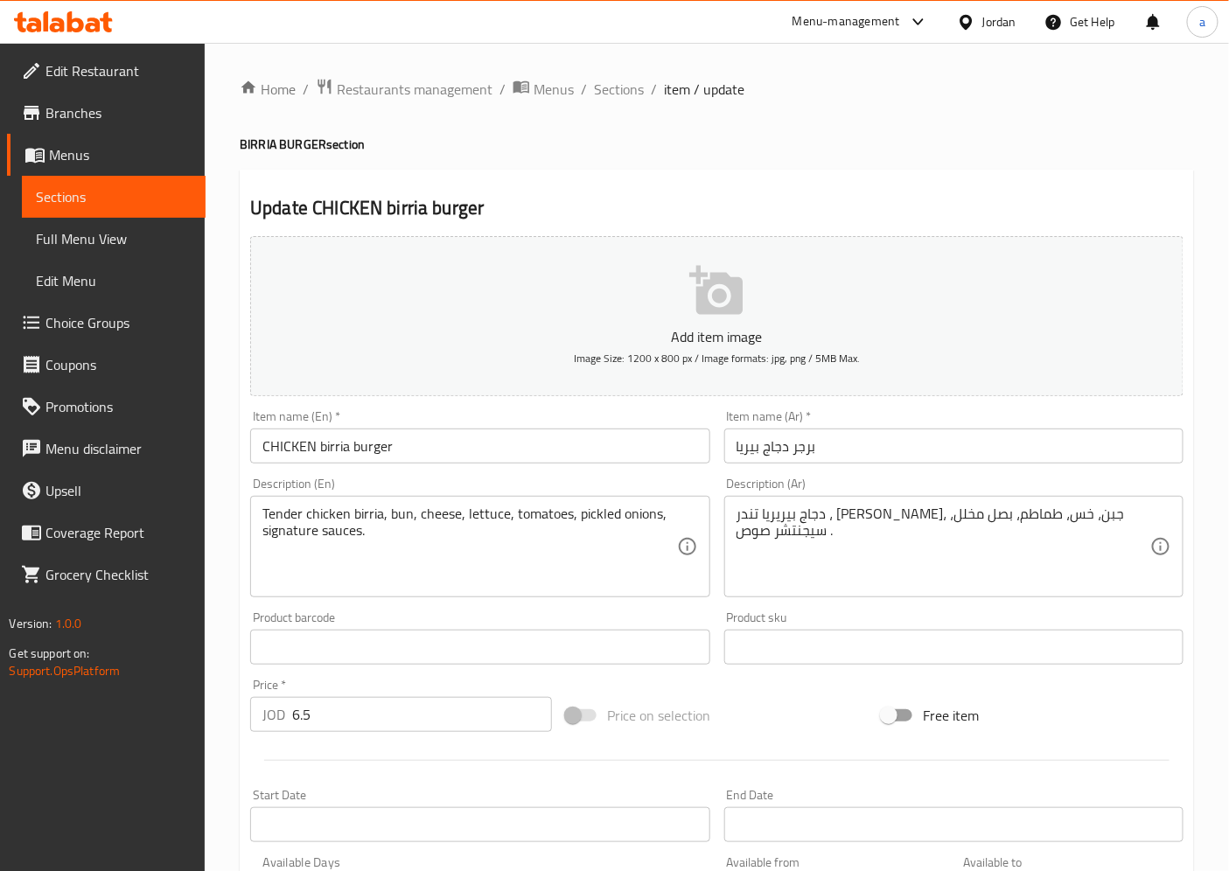
click at [637, 195] on h2 "Update CHICKEN birria burger" at bounding box center [716, 208] width 933 height 26
click at [689, 202] on h2 "Update CHICKEN birria burger" at bounding box center [716, 208] width 933 height 26
click at [621, 82] on span "Sections" at bounding box center [619, 89] width 50 height 21
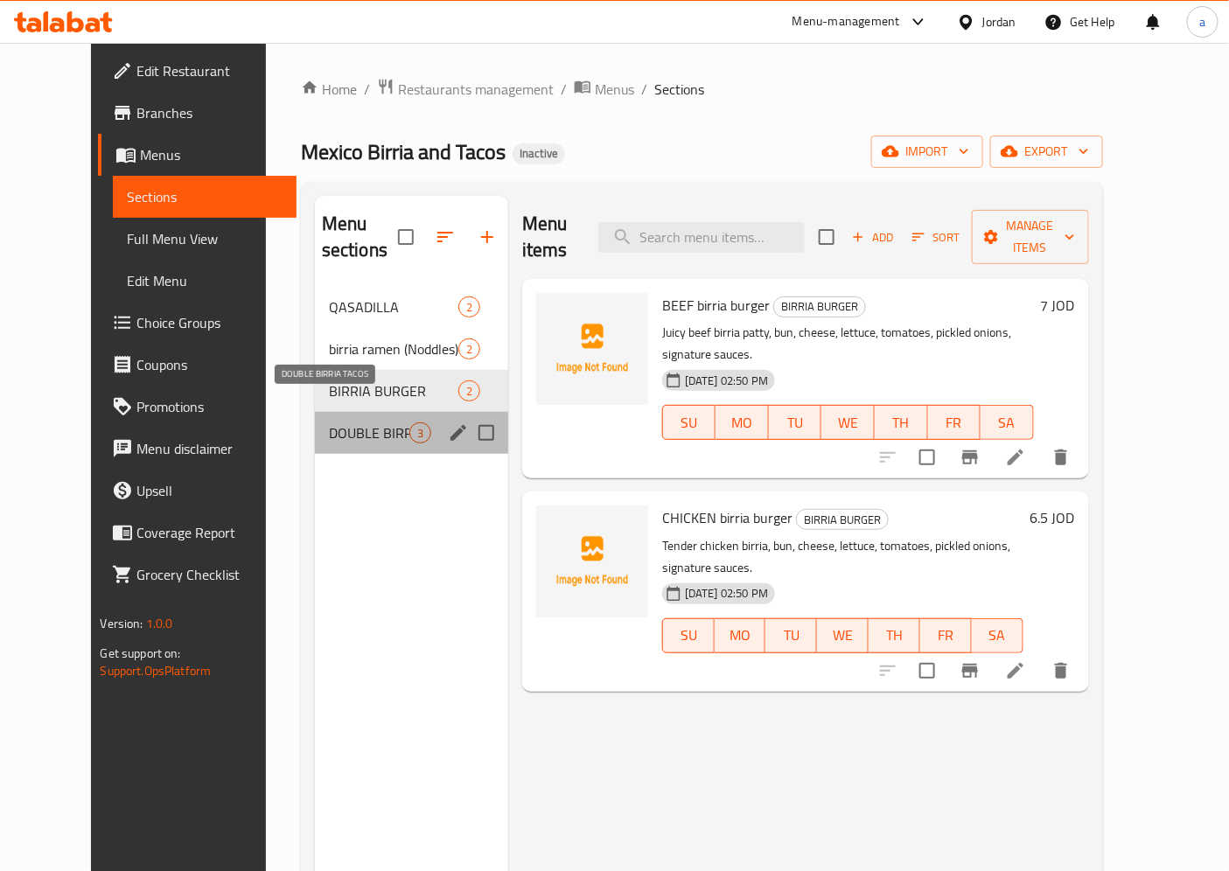
click at [371, 422] on span "DOUBLE BIRRIA TACOS" at bounding box center [369, 432] width 80 height 21
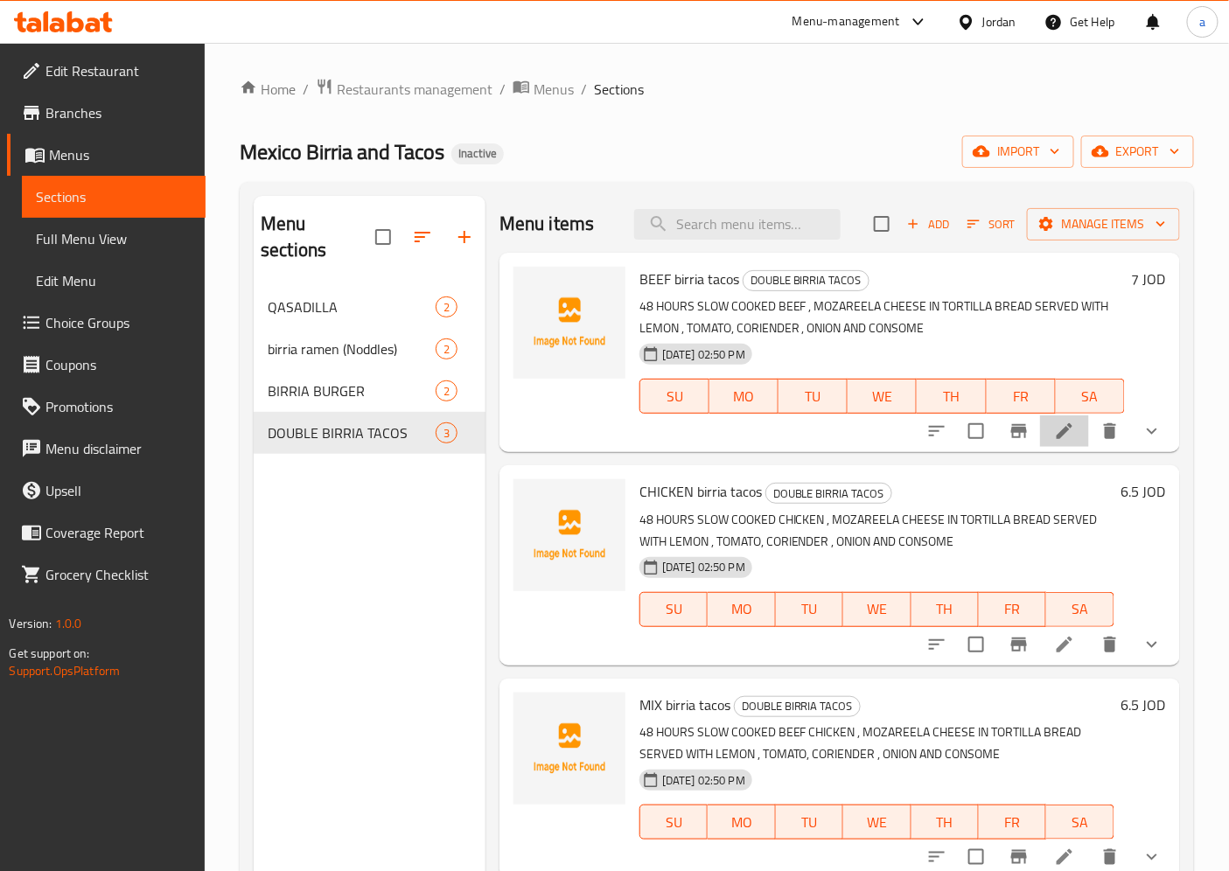
click at [1076, 417] on li at bounding box center [1064, 430] width 49 height 31
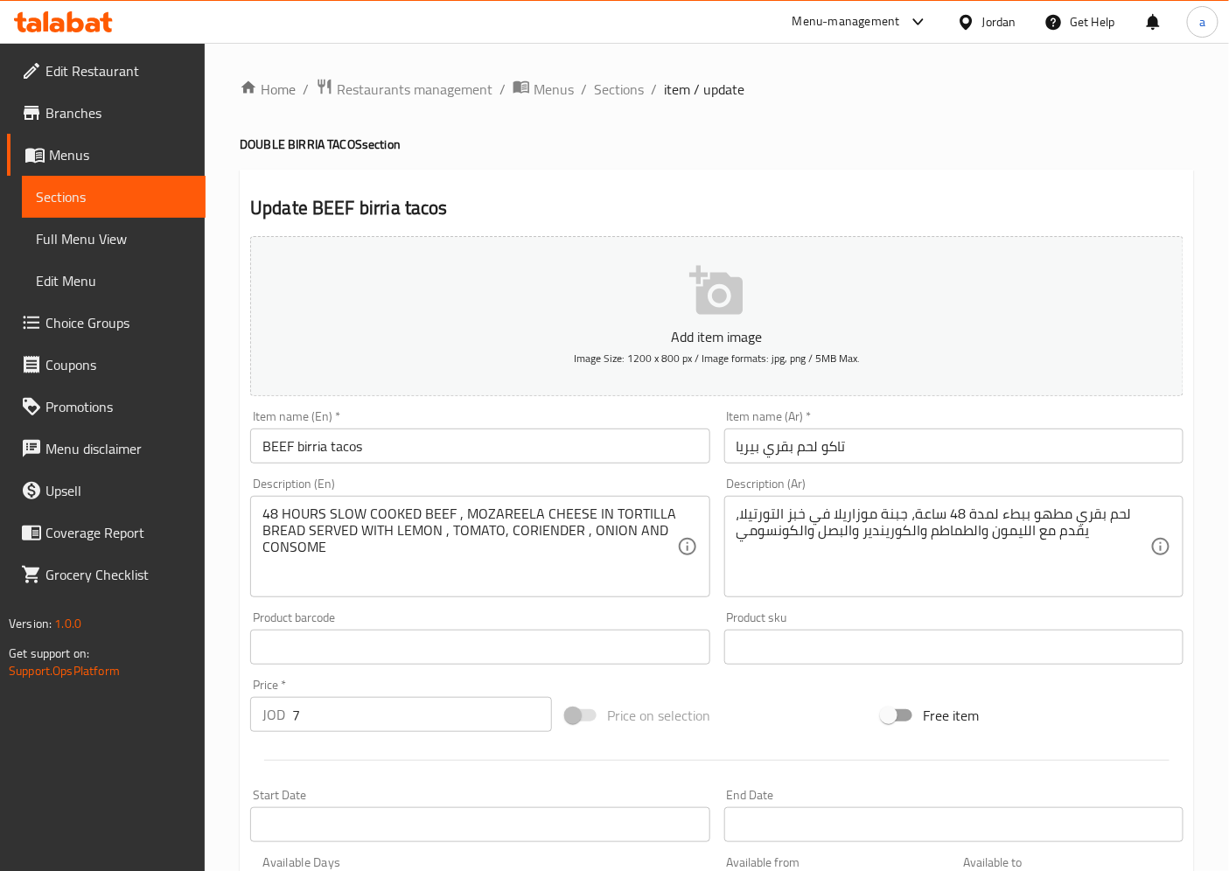
click at [578, 219] on h2 "Update BEEF birria tacos" at bounding box center [716, 208] width 933 height 26
click at [521, 211] on h2 "Update BEEF birria tacos" at bounding box center [716, 208] width 933 height 26
click at [494, 195] on h2 "Update BEEF birria tacos" at bounding box center [716, 208] width 933 height 26
click at [607, 93] on span "Sections" at bounding box center [619, 89] width 50 height 21
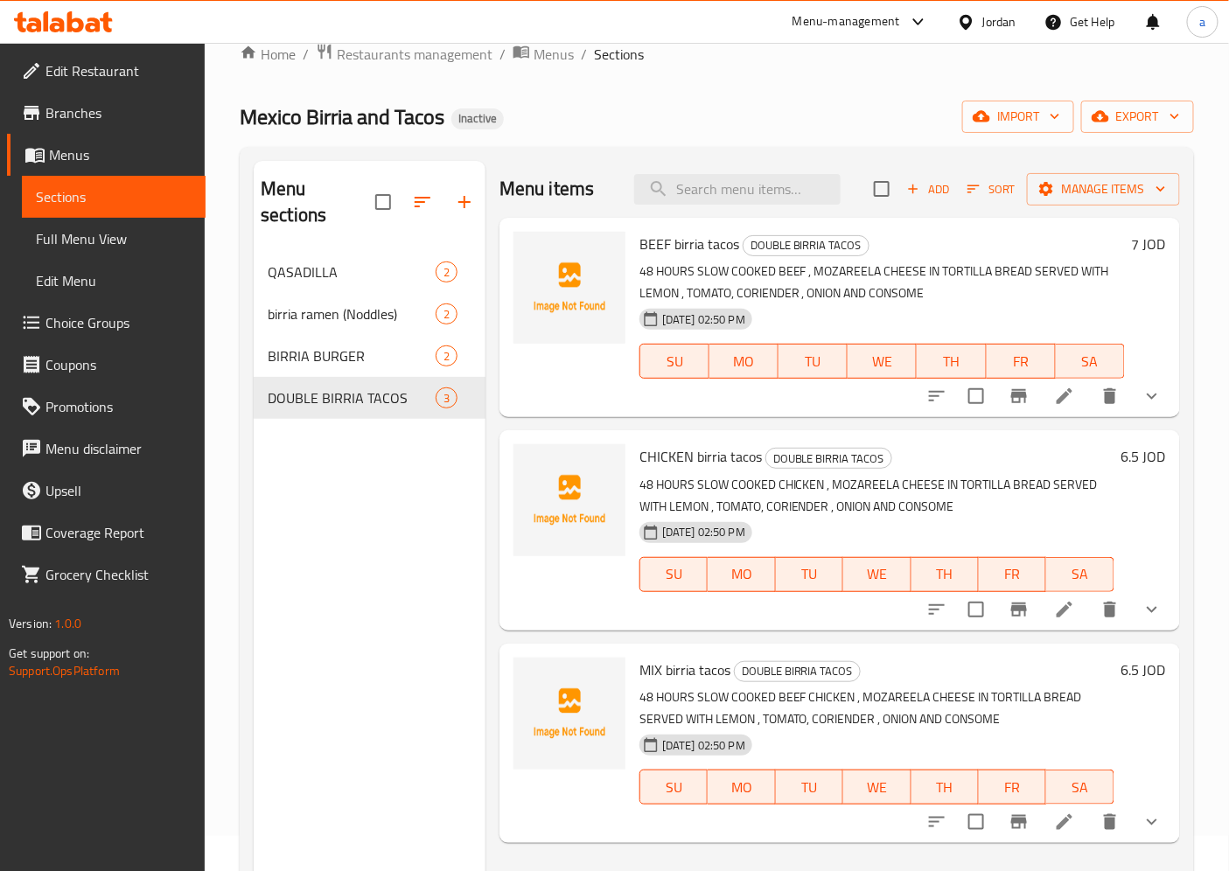
scroll to position [97, 0]
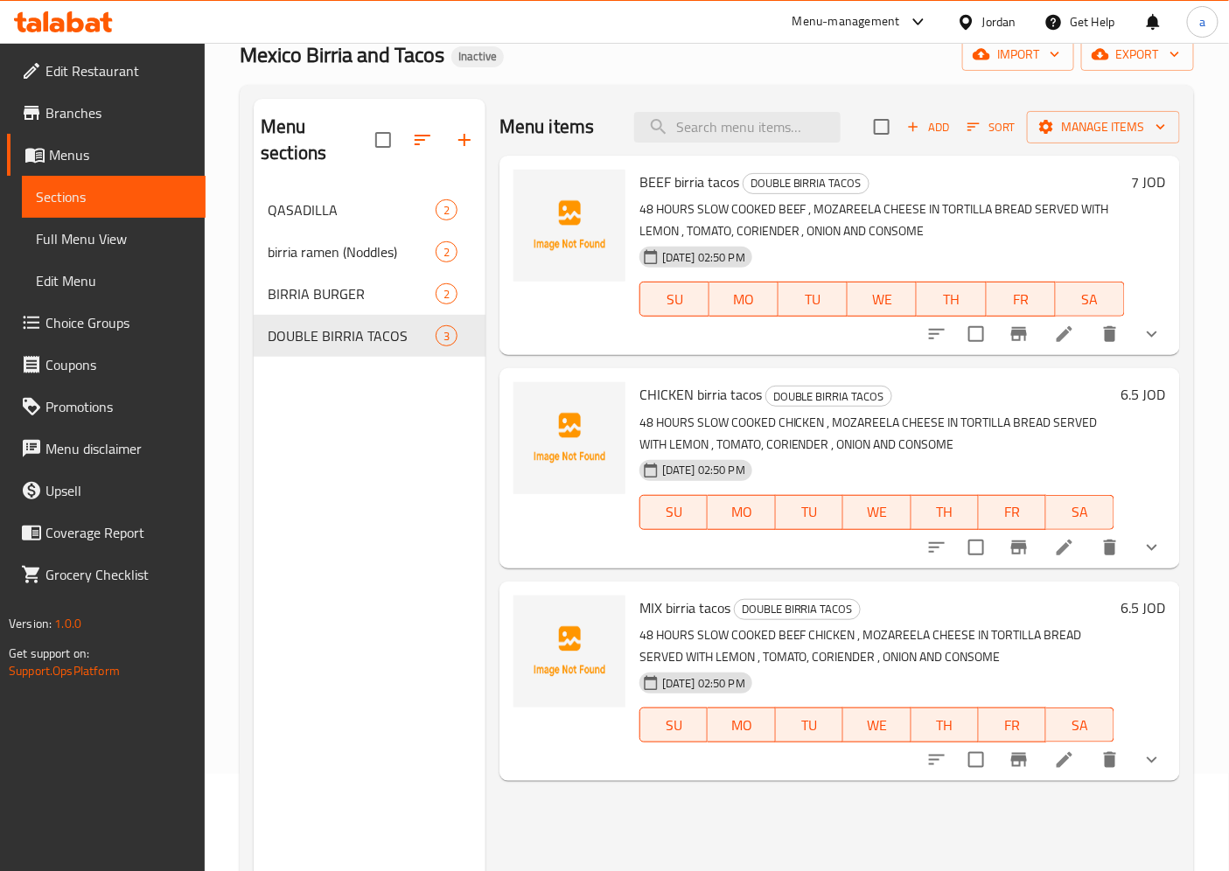
click at [1074, 547] on li at bounding box center [1064, 547] width 49 height 31
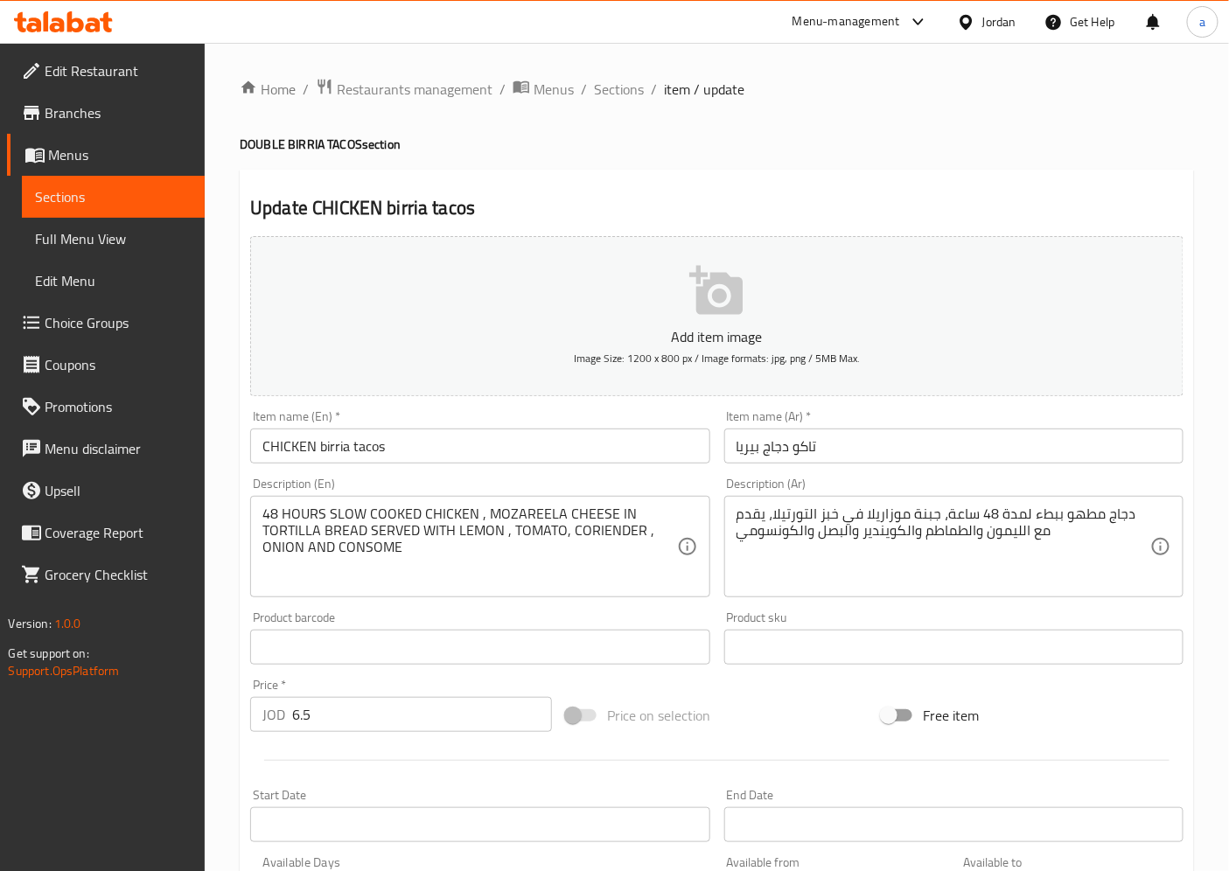
click at [619, 189] on div "Update CHICKEN birria tacos Add item image Image Size: 1200 x 800 px / Image fo…" at bounding box center [717, 693] width 954 height 1047
click at [560, 178] on div "Update CHICKEN birria tacos Add item image Image Size: 1200 x 800 px / Image fo…" at bounding box center [717, 693] width 954 height 1047
click at [638, 87] on span "Sections" at bounding box center [619, 89] width 50 height 21
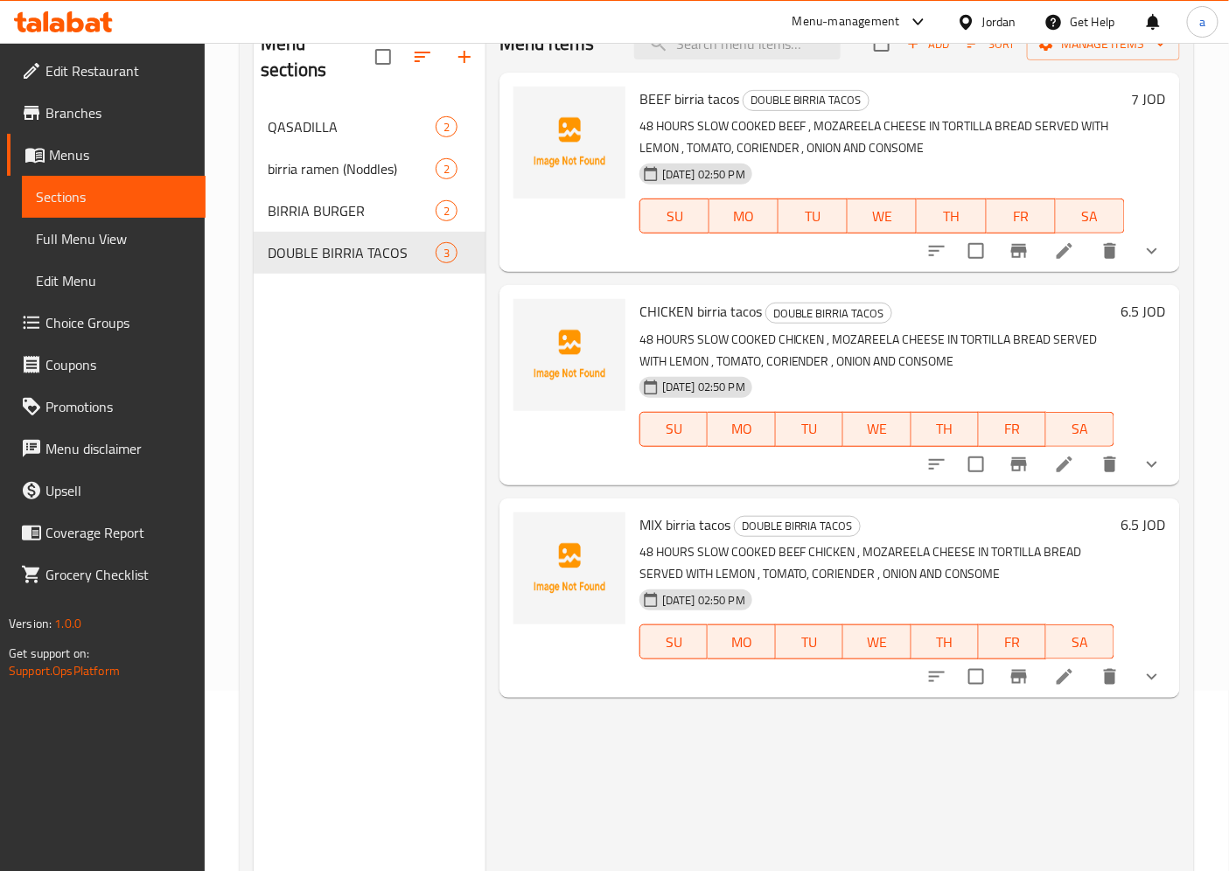
scroll to position [245, 0]
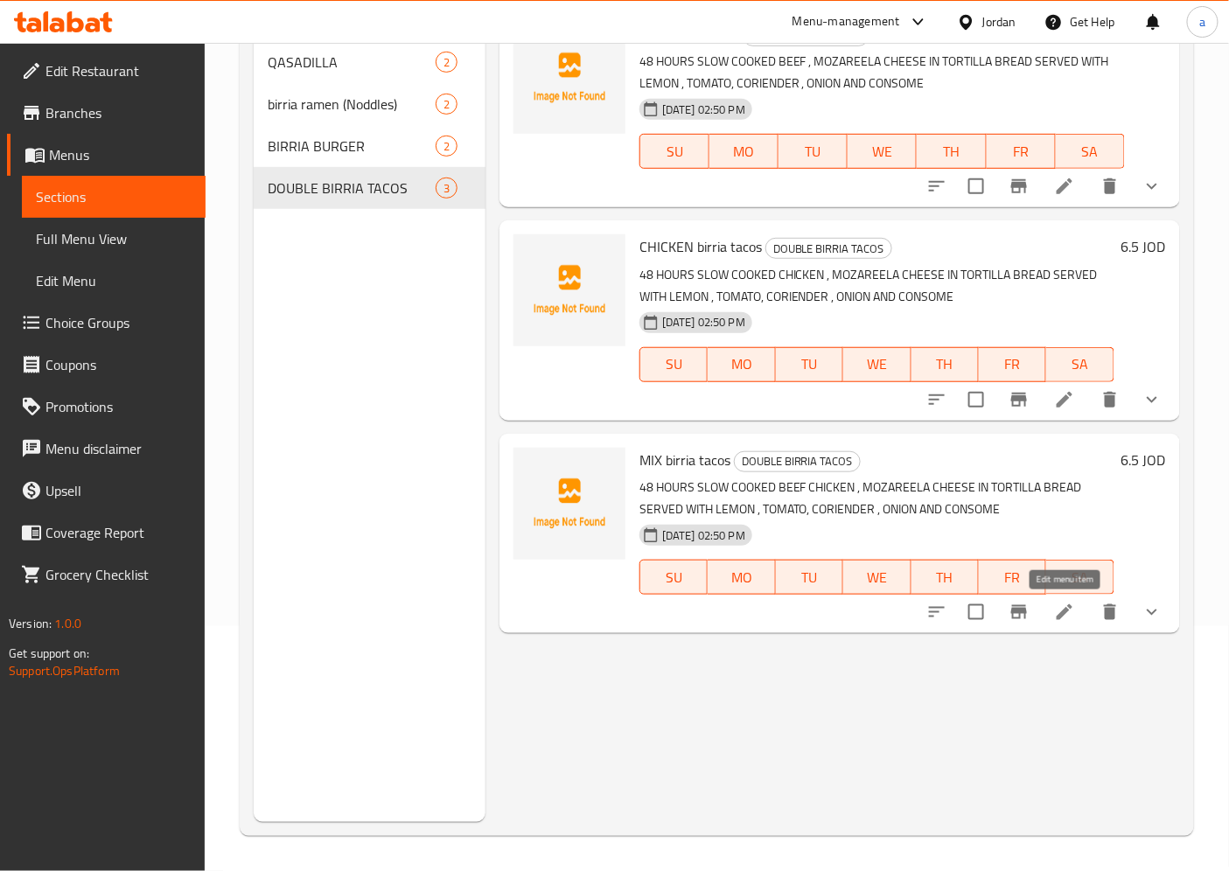
click at [1072, 614] on icon at bounding box center [1064, 612] width 21 height 21
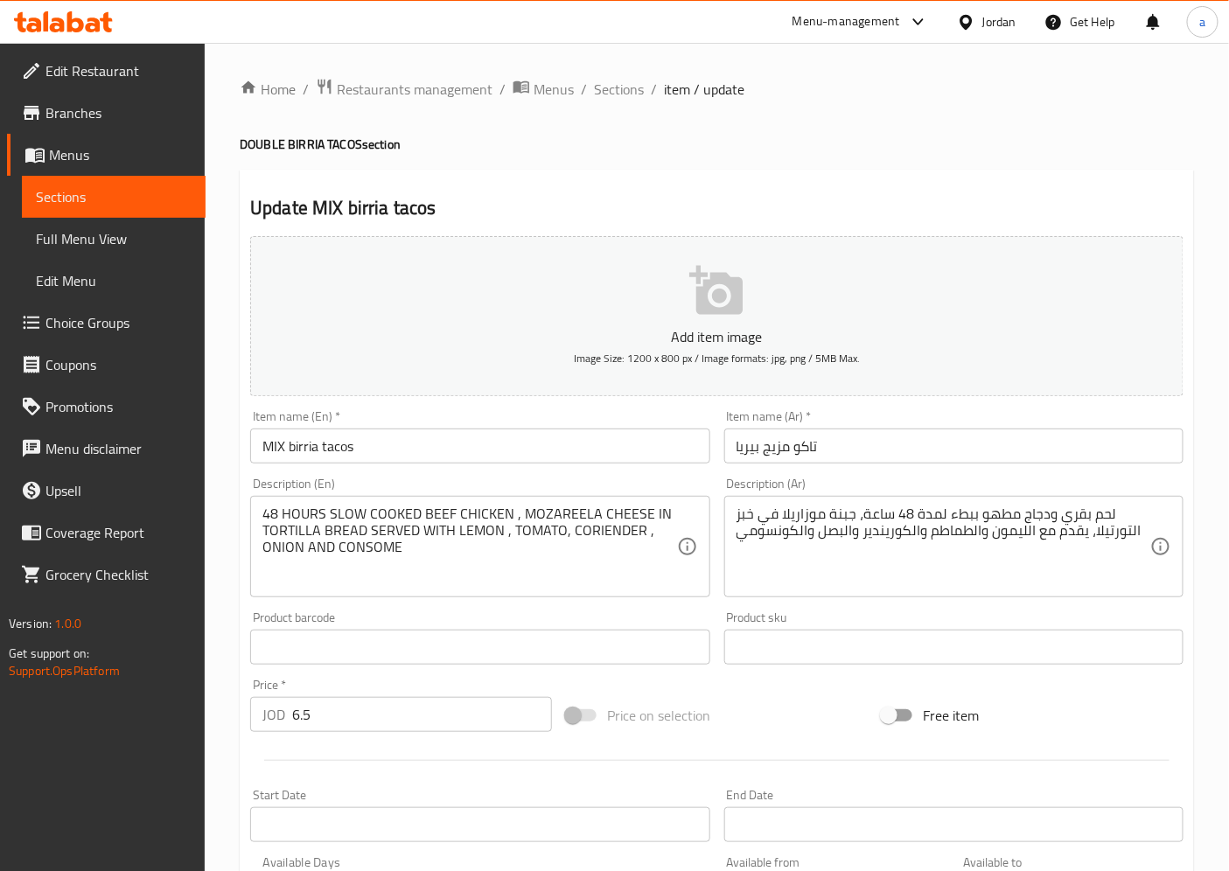
click at [779, 197] on h2 "Update MIX birria tacos" at bounding box center [716, 208] width 933 height 26
click at [141, 247] on span "Full Menu View" at bounding box center [114, 238] width 156 height 21
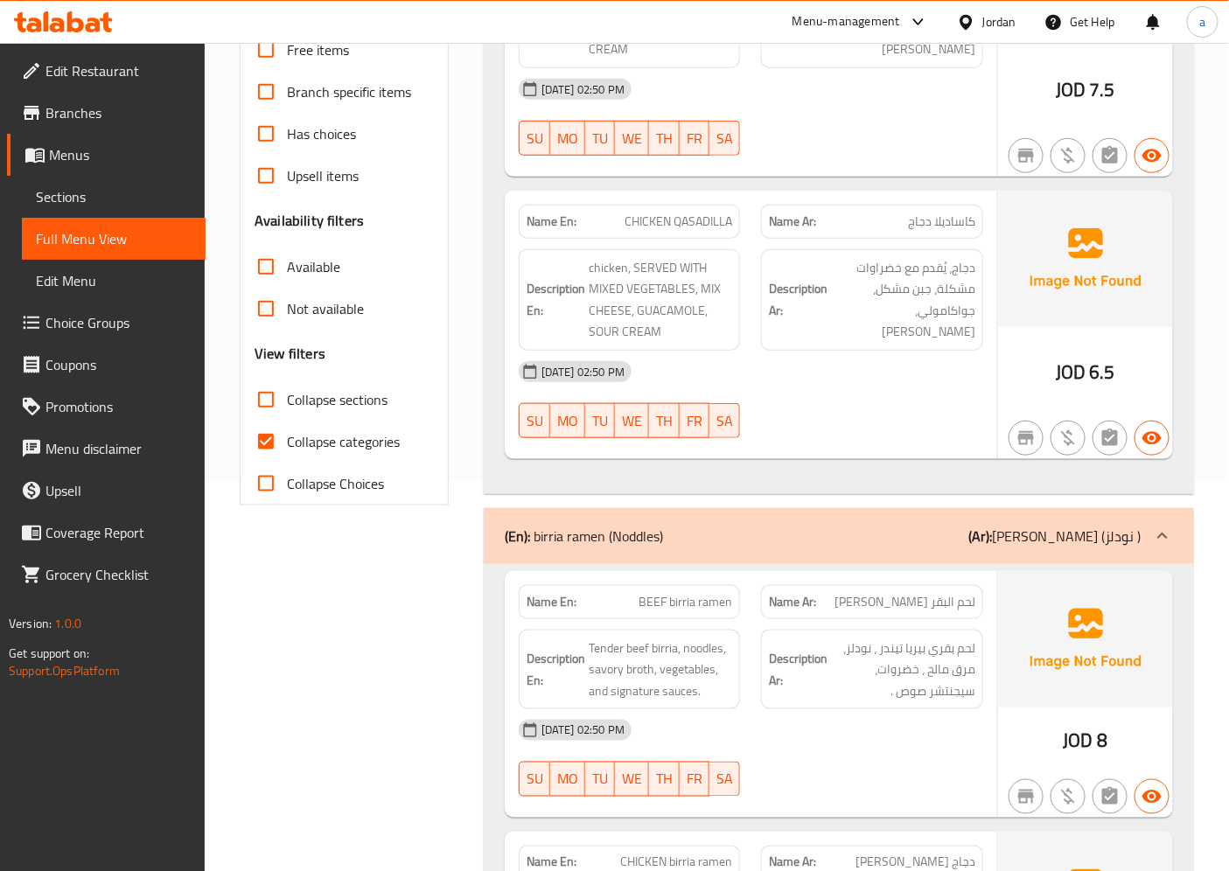
scroll to position [582, 0]
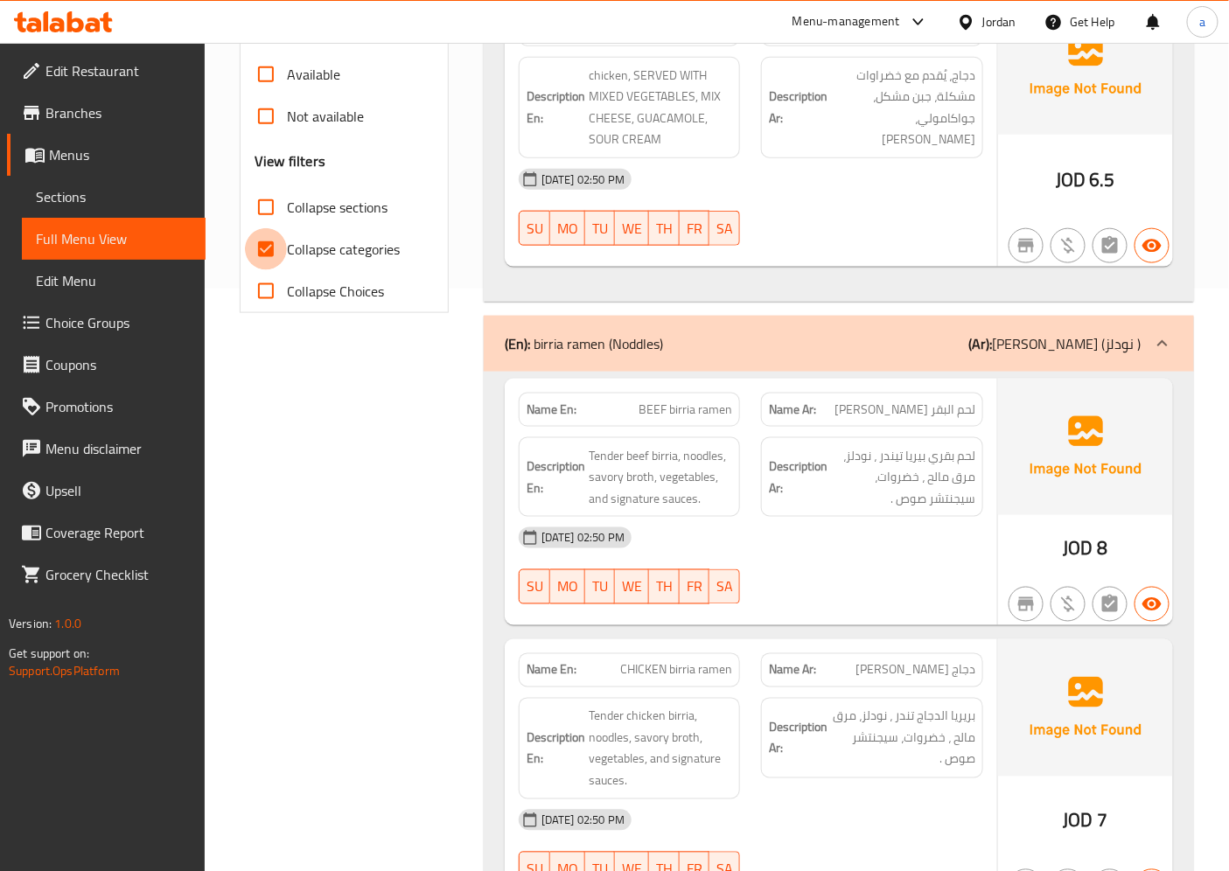
click at [273, 240] on input "Collapse categories" at bounding box center [266, 249] width 42 height 42
checkbox input "false"
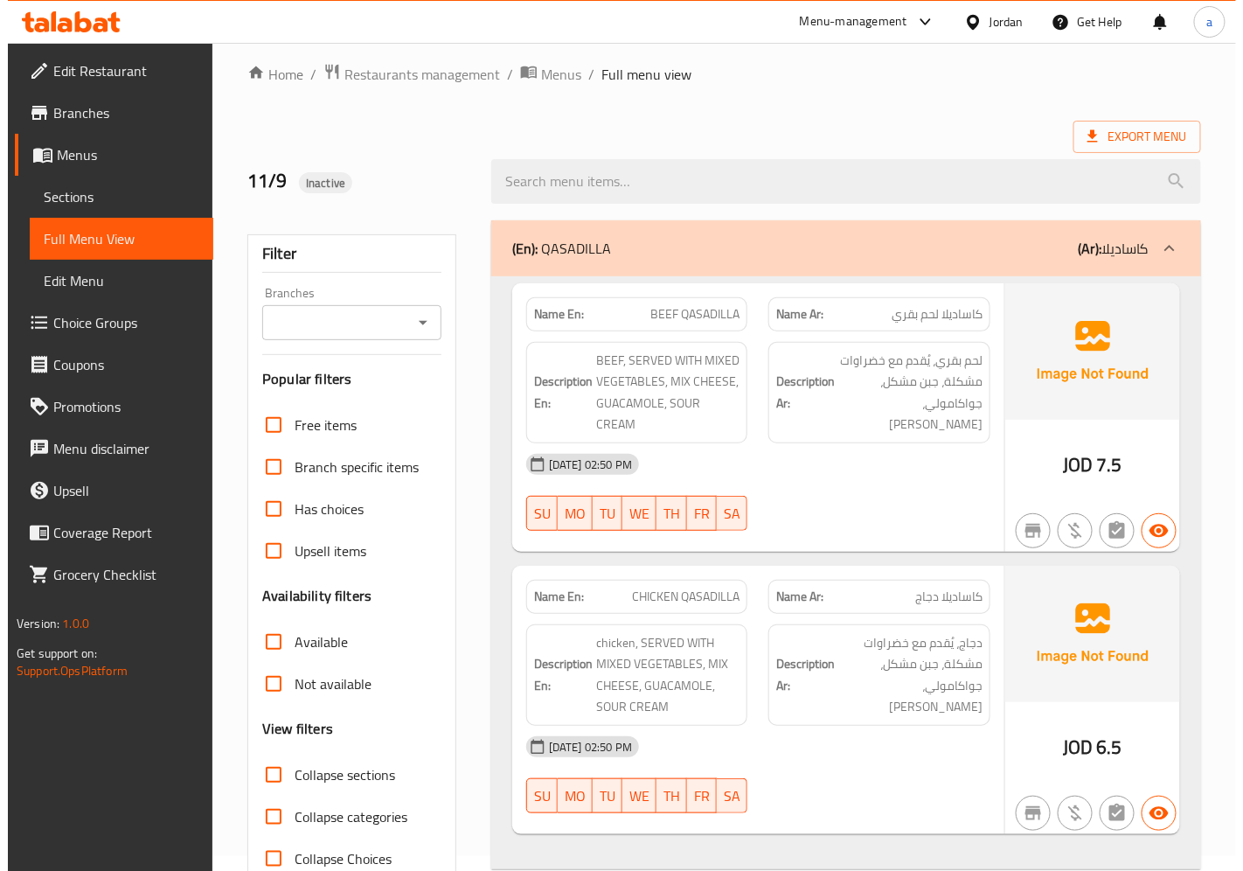
scroll to position [0, 0]
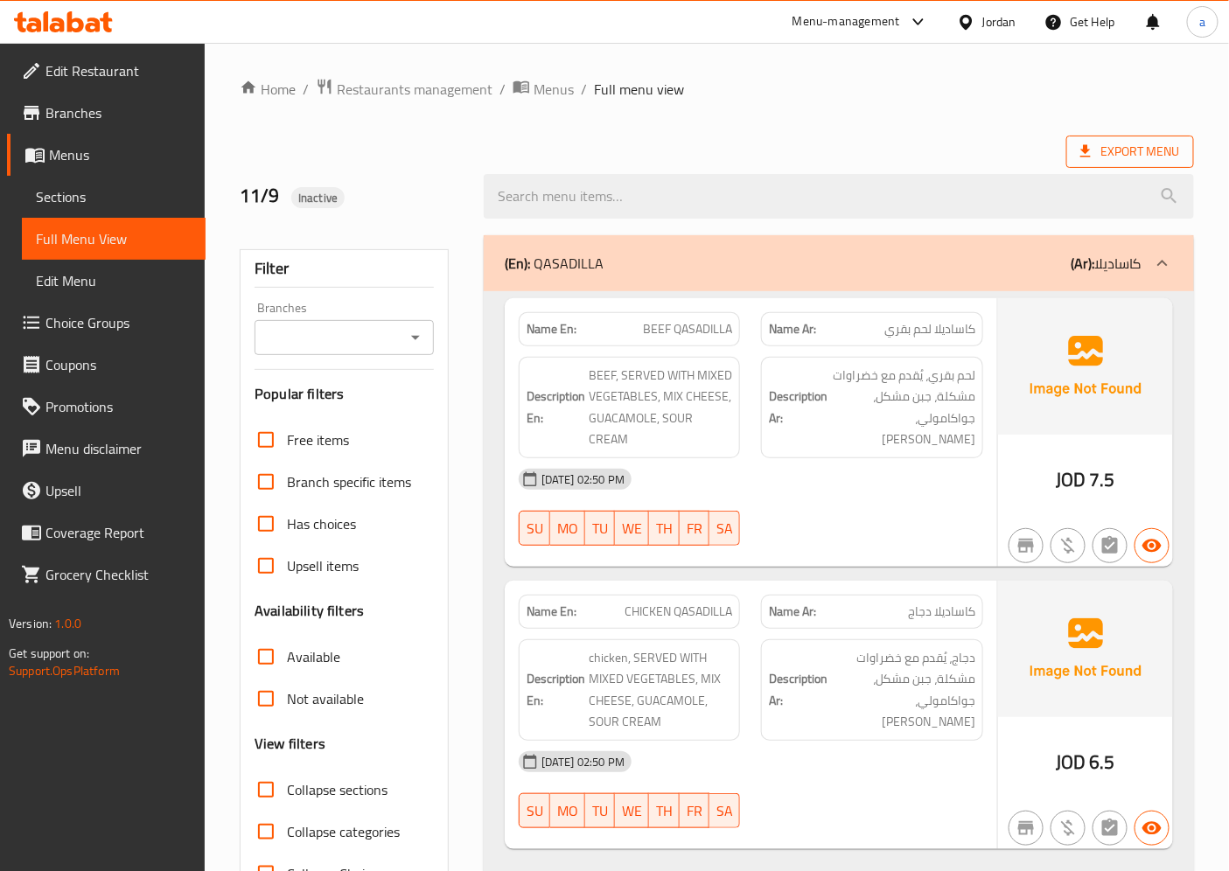
click at [1106, 147] on span "Export Menu" at bounding box center [1130, 152] width 100 height 22
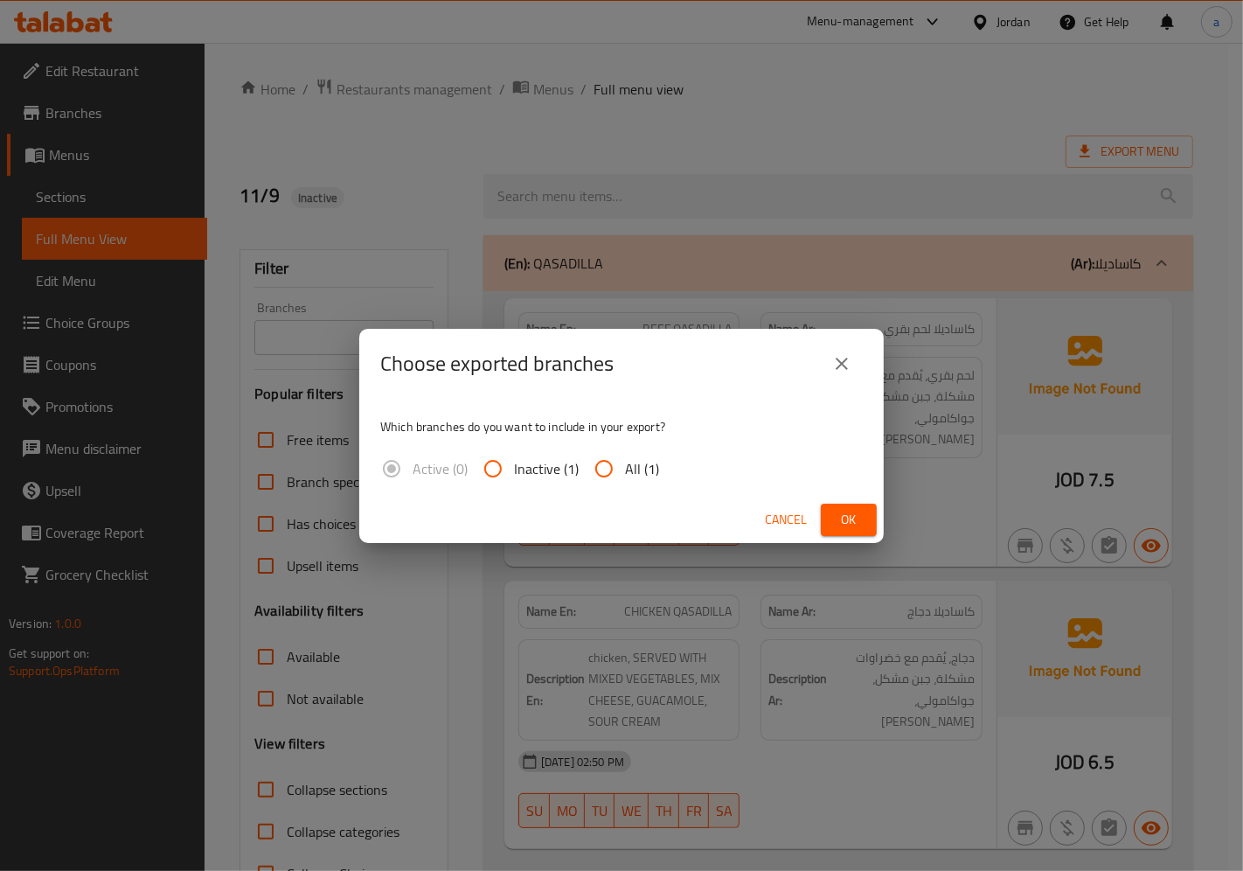
click at [608, 466] on input "All (1)" at bounding box center [604, 469] width 42 height 42
radio input "true"
click at [862, 510] on button "Ok" at bounding box center [849, 520] width 56 height 32
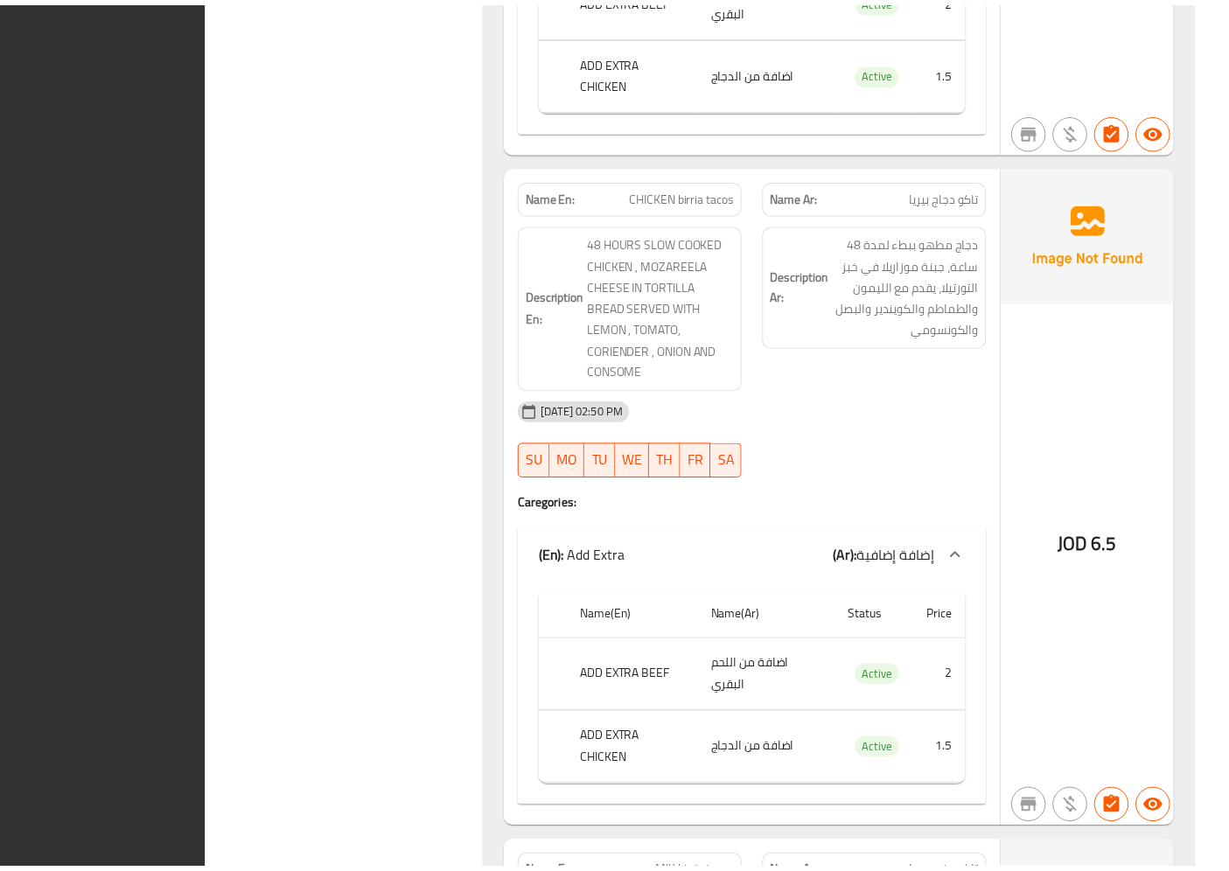
scroll to position [3421, 0]
